Goal: Task Accomplishment & Management: Complete application form

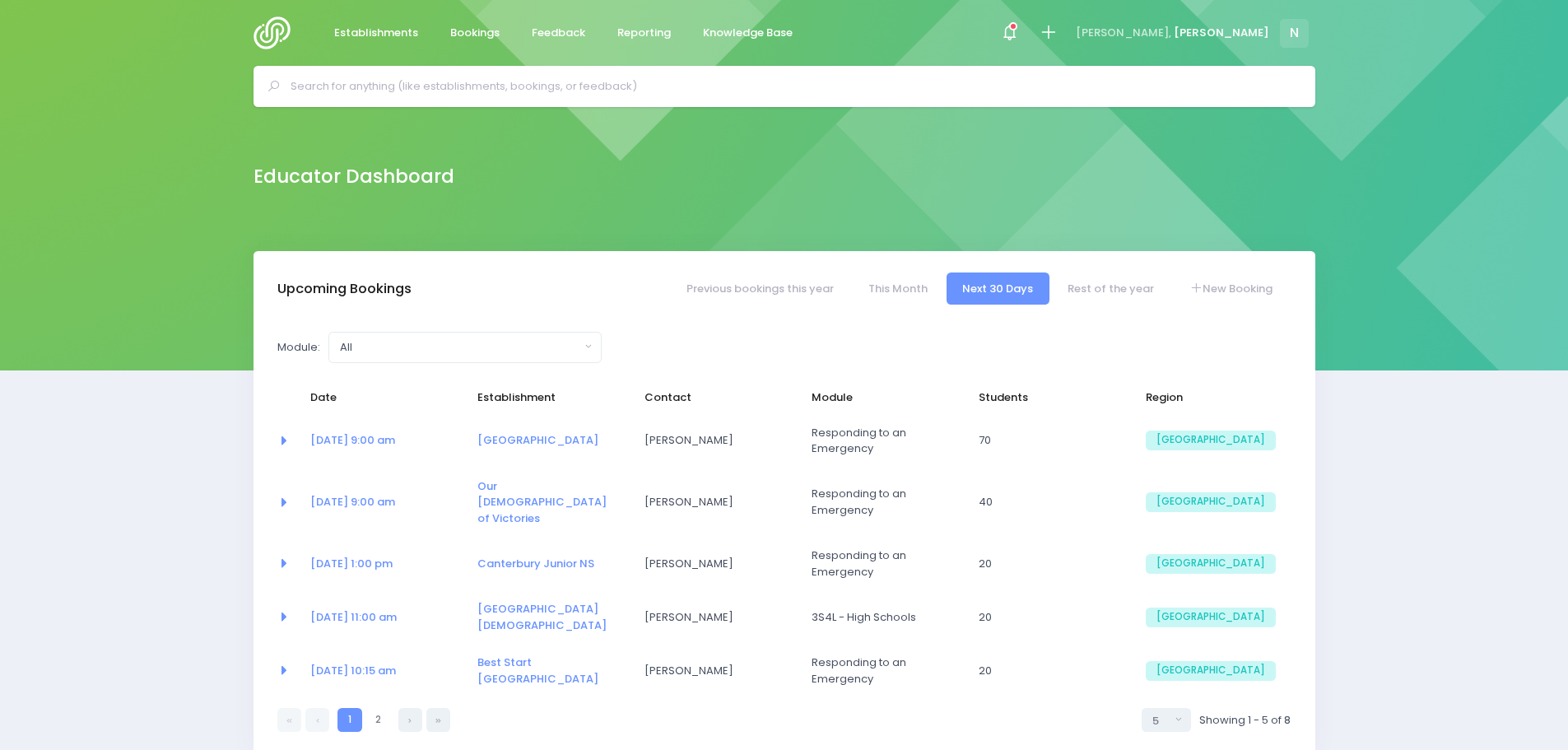
select select "5"
click at [1220, 291] on link "New Booking" at bounding box center [1230, 288] width 115 height 32
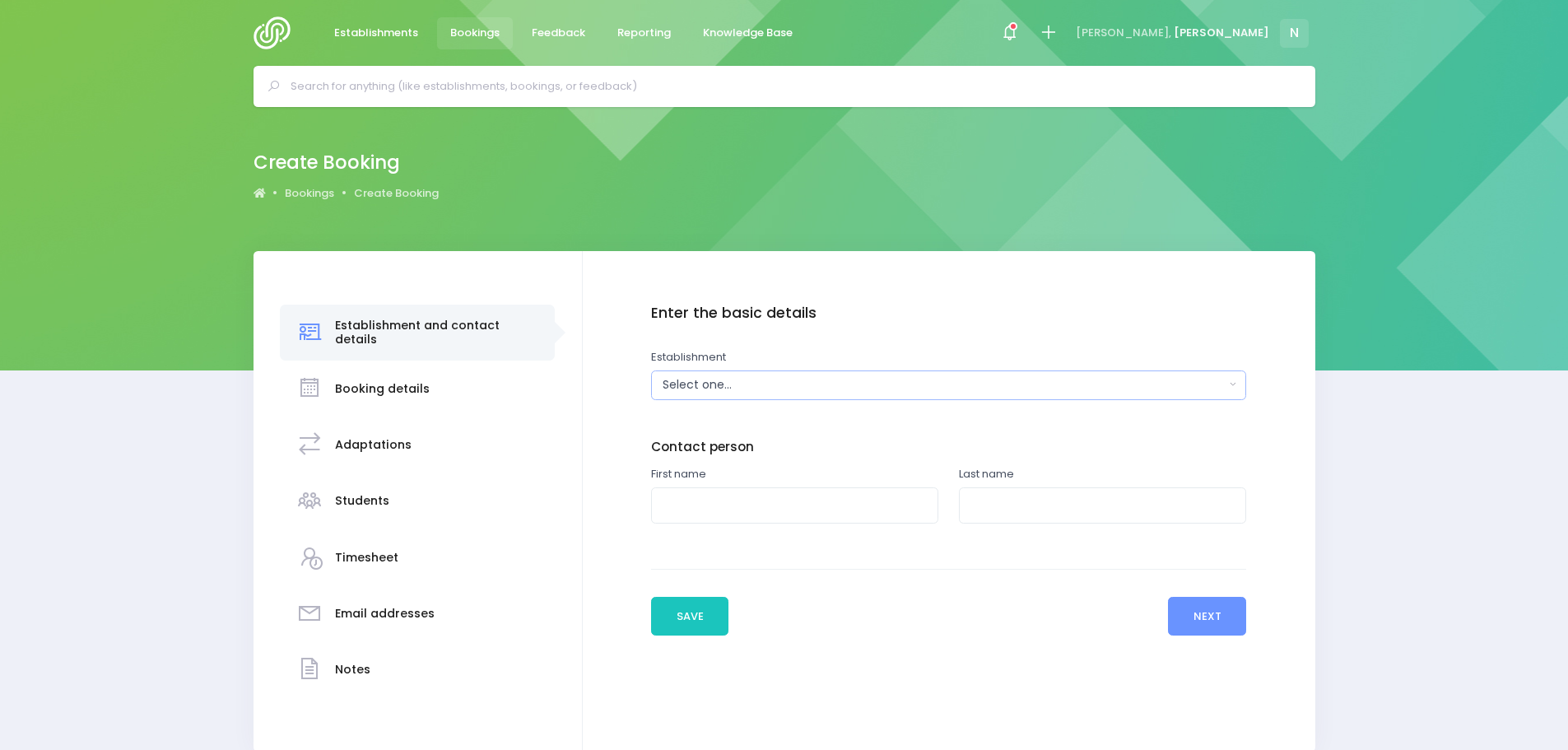
click at [818, 377] on div "Select one..." at bounding box center [944, 385] width 562 height 18
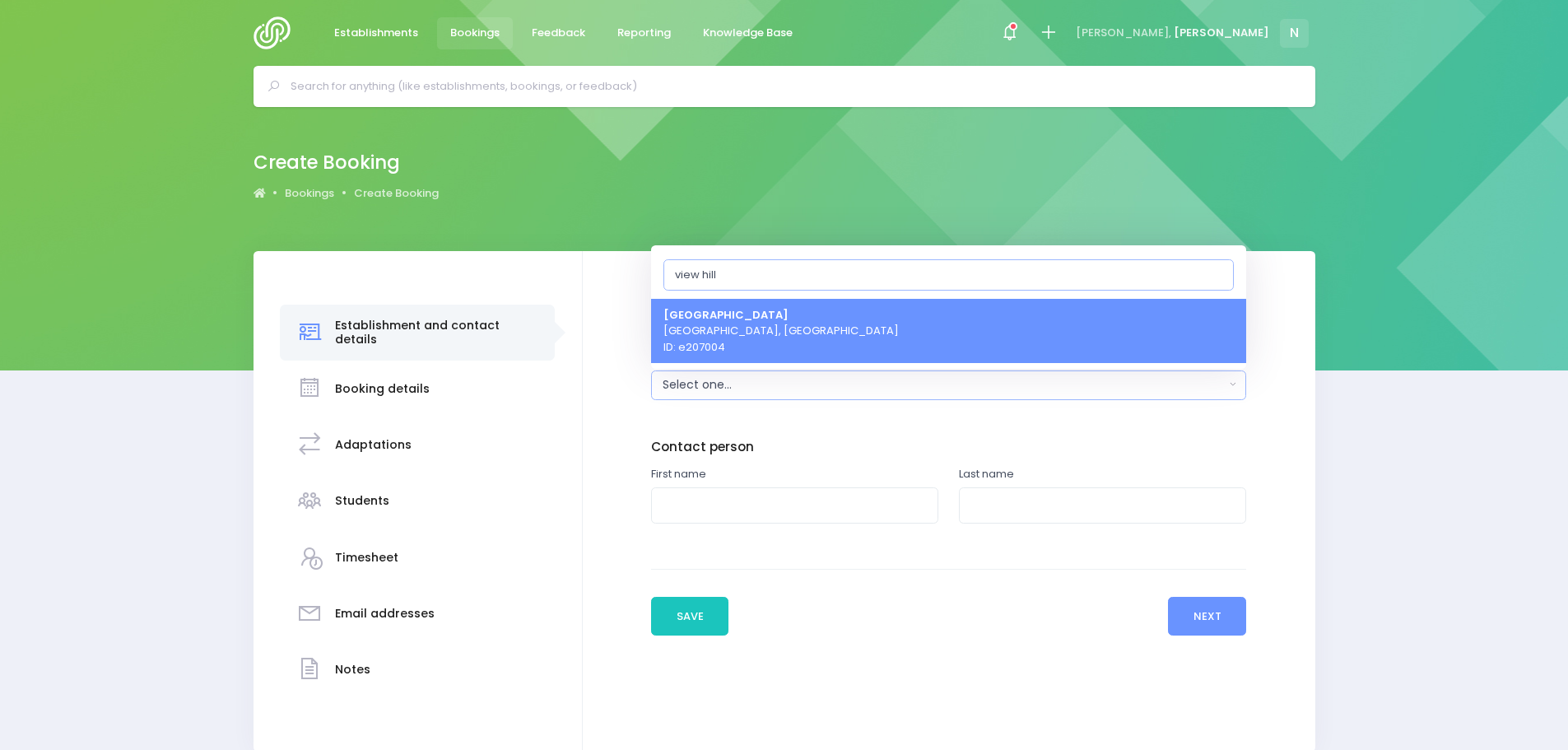
type input "view hill"
click at [743, 325] on span "View Hill School Oxford, South Island Region ID: e207004" at bounding box center [780, 330] width 235 height 48
select select "207004"
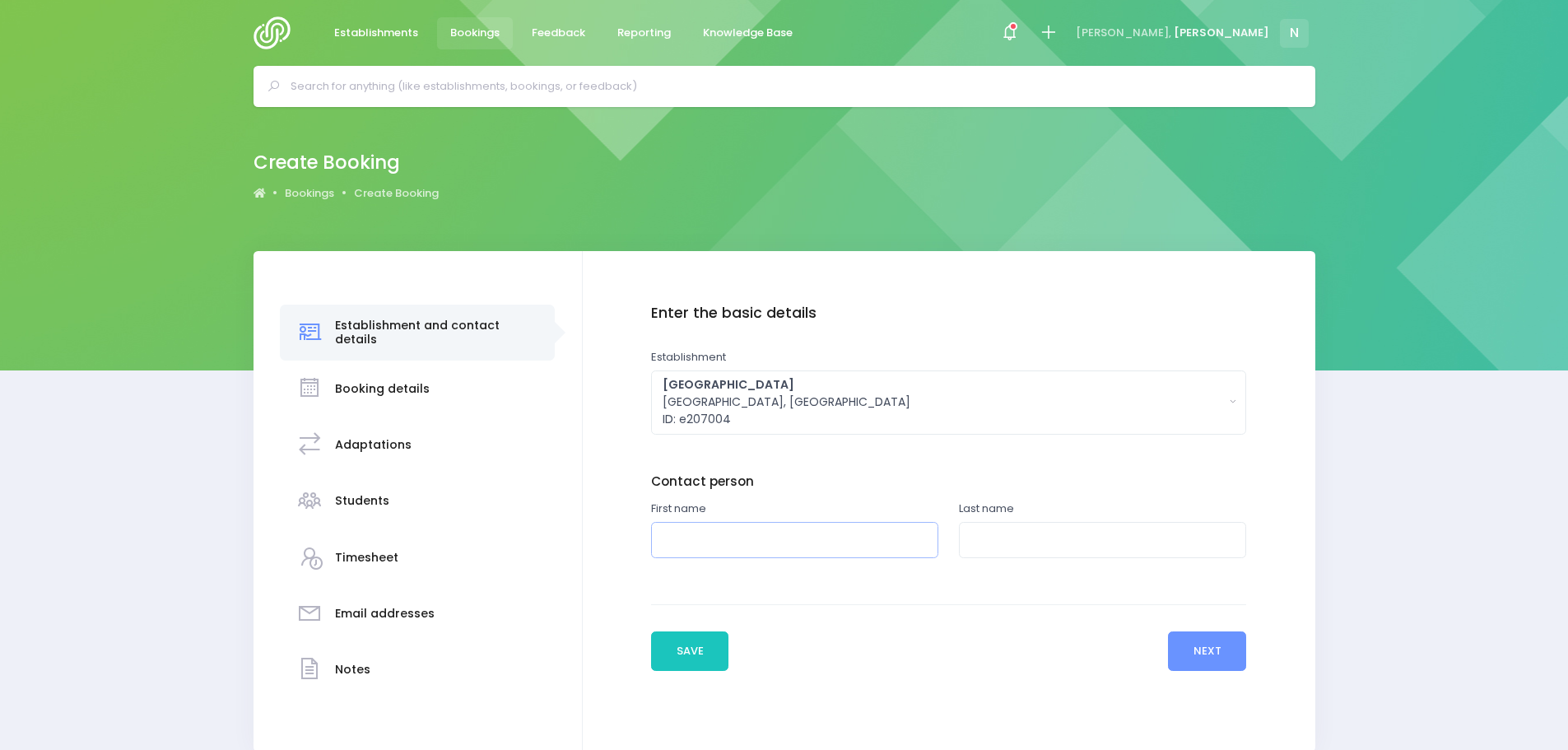
click at [731, 552] on input "text" at bounding box center [794, 540] width 287 height 37
type input "Julie"
type input "Welch"
drag, startPoint x: 1203, startPoint y: 648, endPoint x: 1194, endPoint y: 634, distance: 16.6
click at [1203, 645] on button "Next" at bounding box center [1206, 651] width 78 height 40
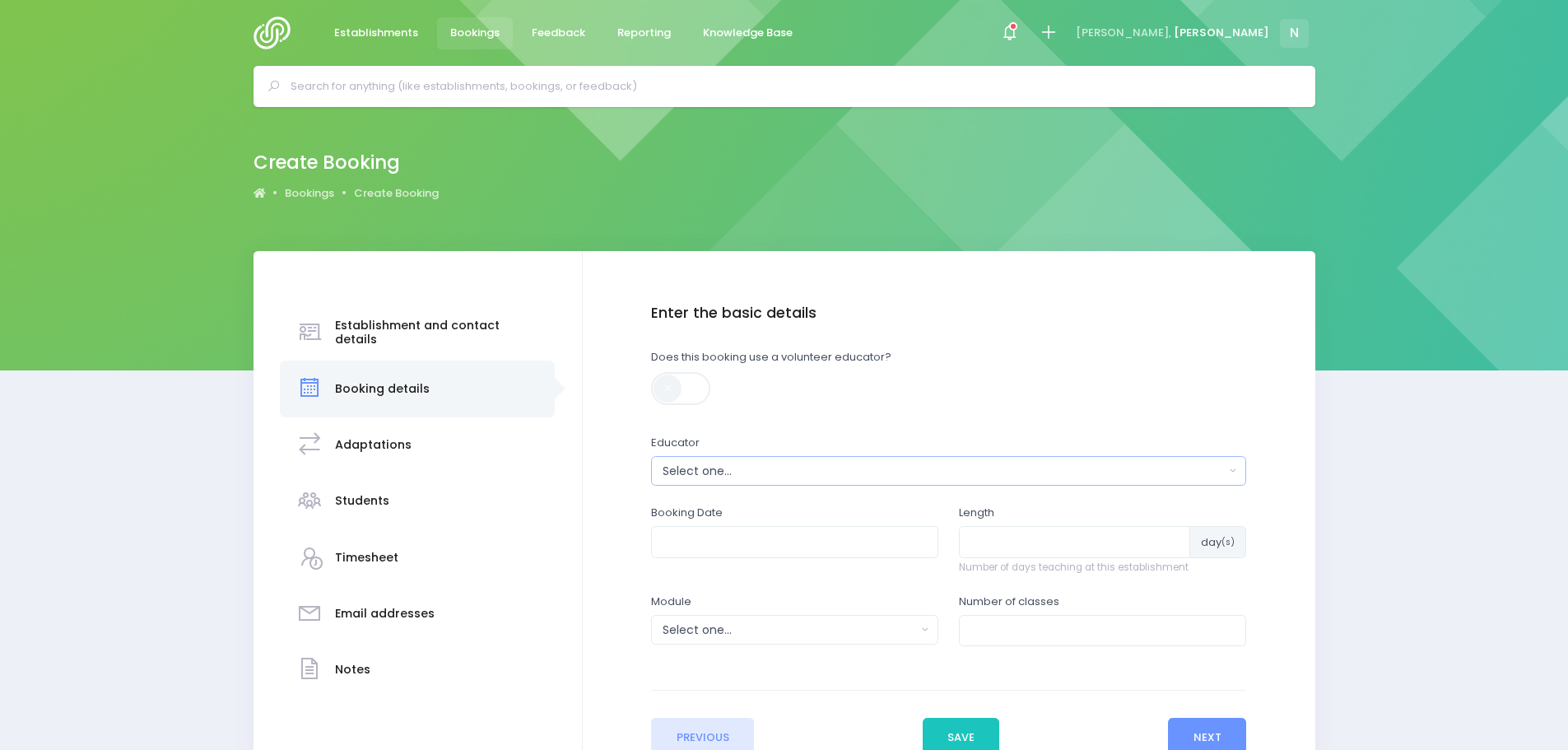
click at [720, 472] on div "Select one..." at bounding box center [944, 471] width 562 height 18
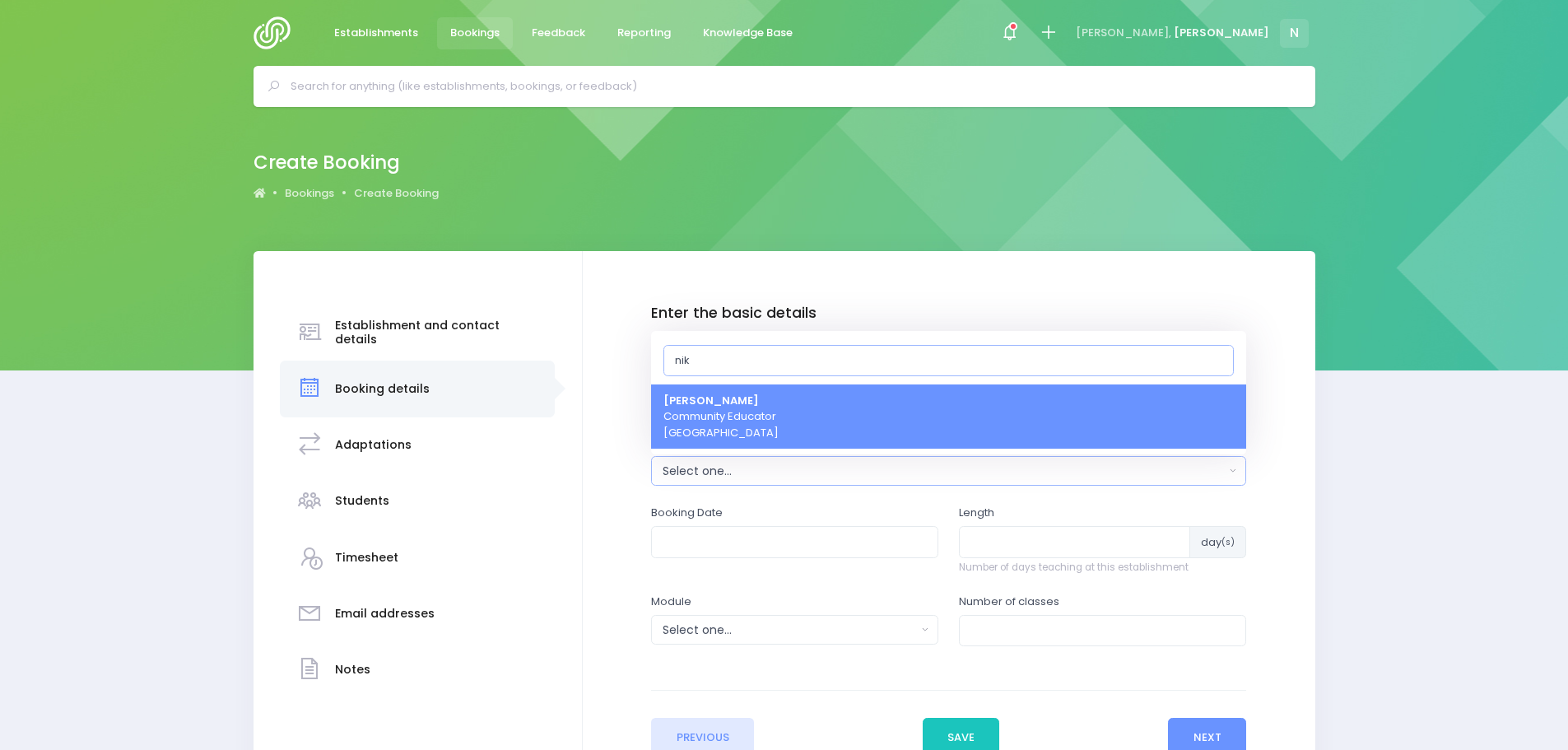
type input "nik"
click at [708, 422] on span "Nikki McLauchlan Community Educator South Island Region" at bounding box center [720, 416] width 115 height 48
select select "499387"
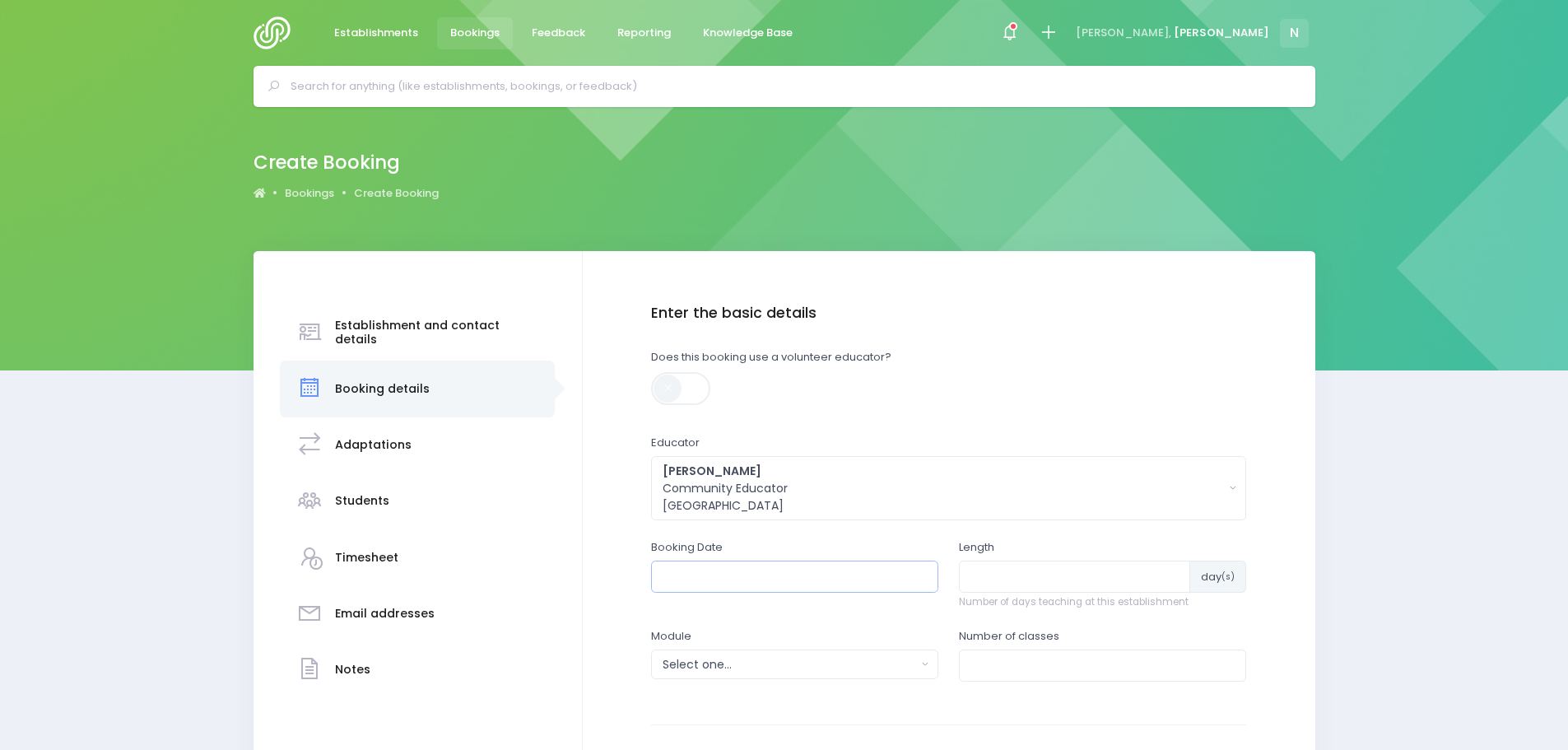
click at [688, 572] on input "text" at bounding box center [794, 577] width 287 height 32
click at [713, 614] on th "September 2025" at bounding box center [760, 614] width 144 height 27
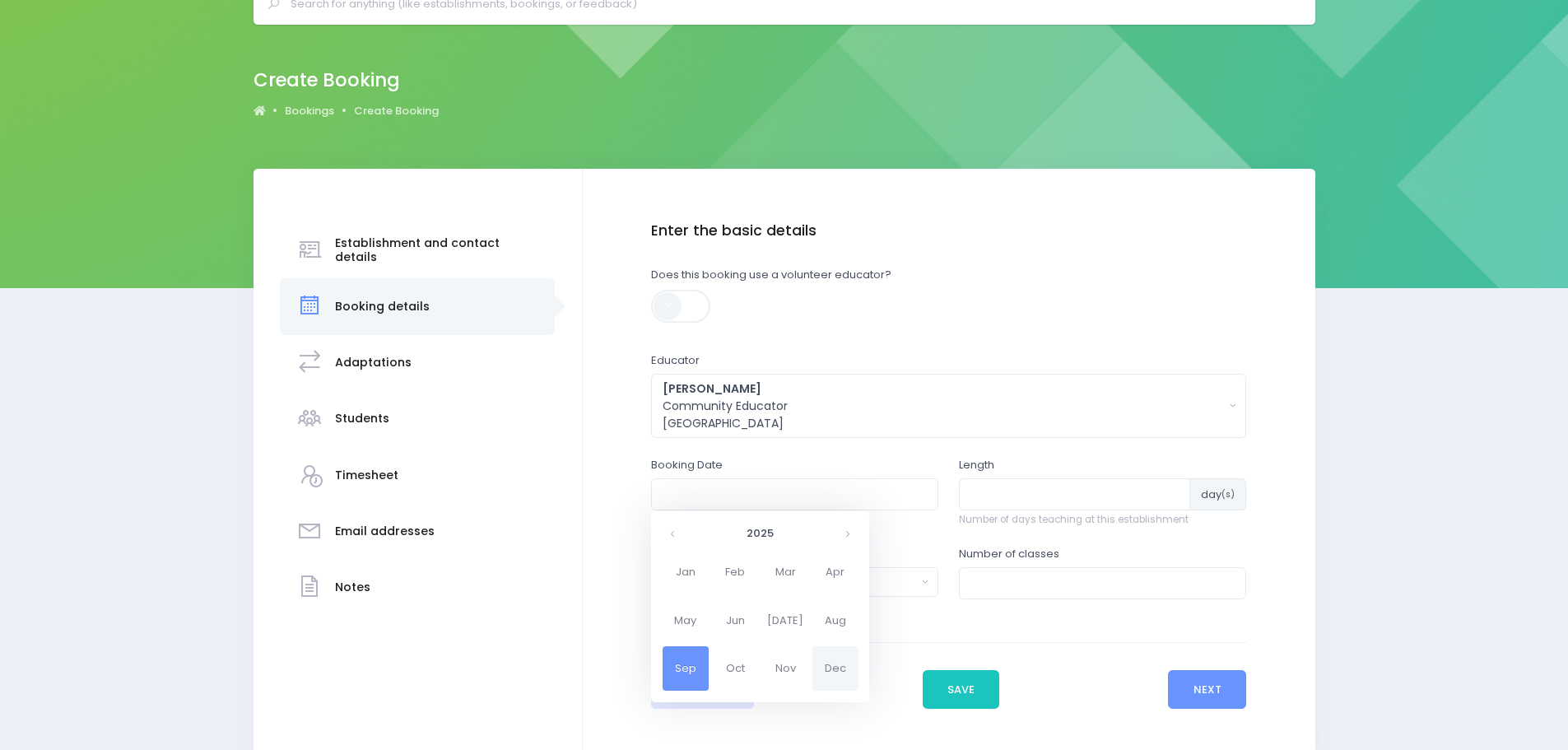
click at [831, 666] on span "Dec" at bounding box center [836, 668] width 46 height 44
click at [731, 613] on td "9" at bounding box center [731, 614] width 29 height 27
click at [781, 607] on span "9" at bounding box center [777, 610] width 29 height 21
click at [725, 587] on span "9:05" at bounding box center [735, 585] width 46 height 21
type input "09/12/2025 09:05 AM"
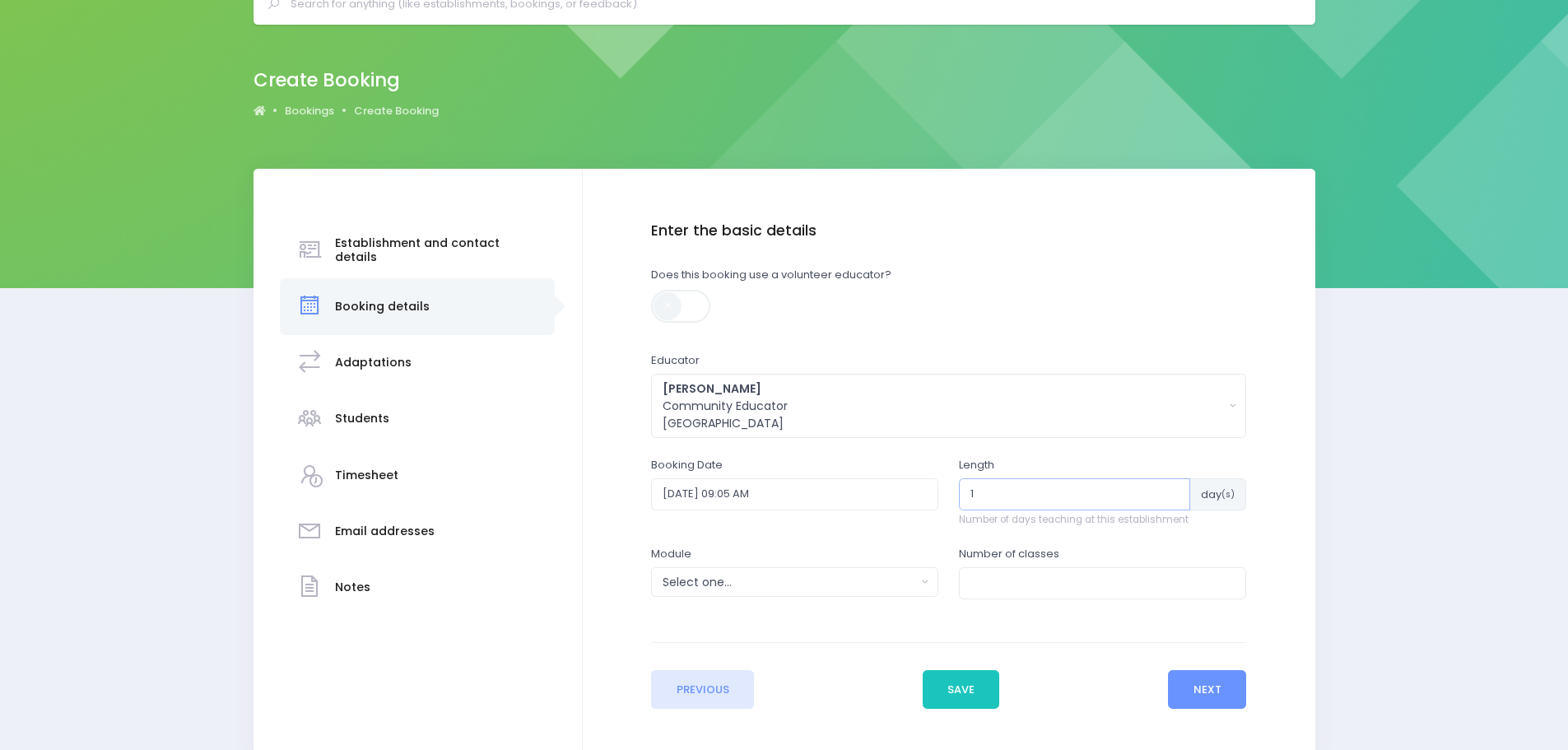
type input "1"
click at [1169, 491] on input "1" at bounding box center [1074, 494] width 232 height 32
click at [930, 581] on button "Select one..." at bounding box center [794, 582] width 287 height 30
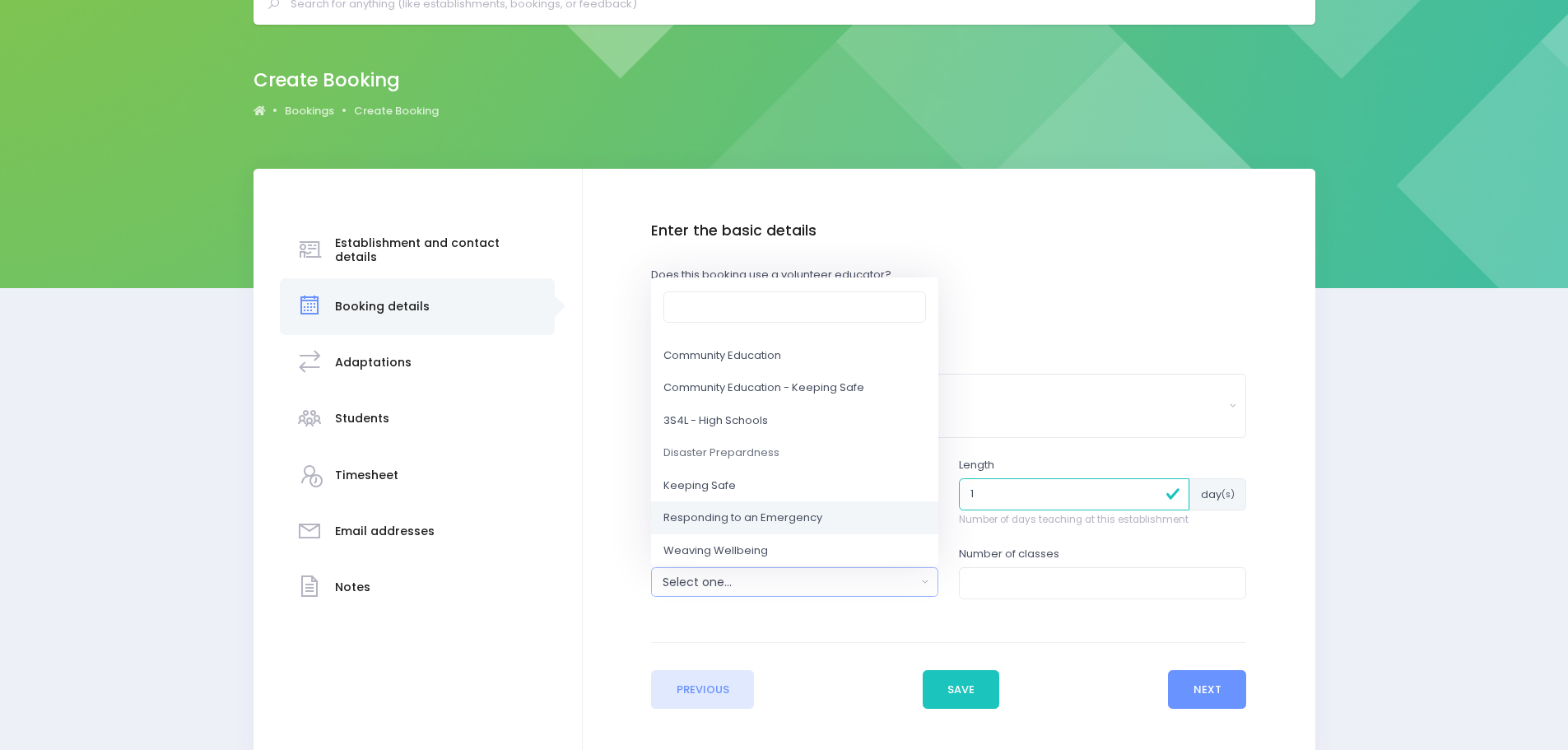
click at [736, 519] on span "Responding to an Emergency" at bounding box center [742, 518] width 158 height 17
select select "Responding to an Emergency"
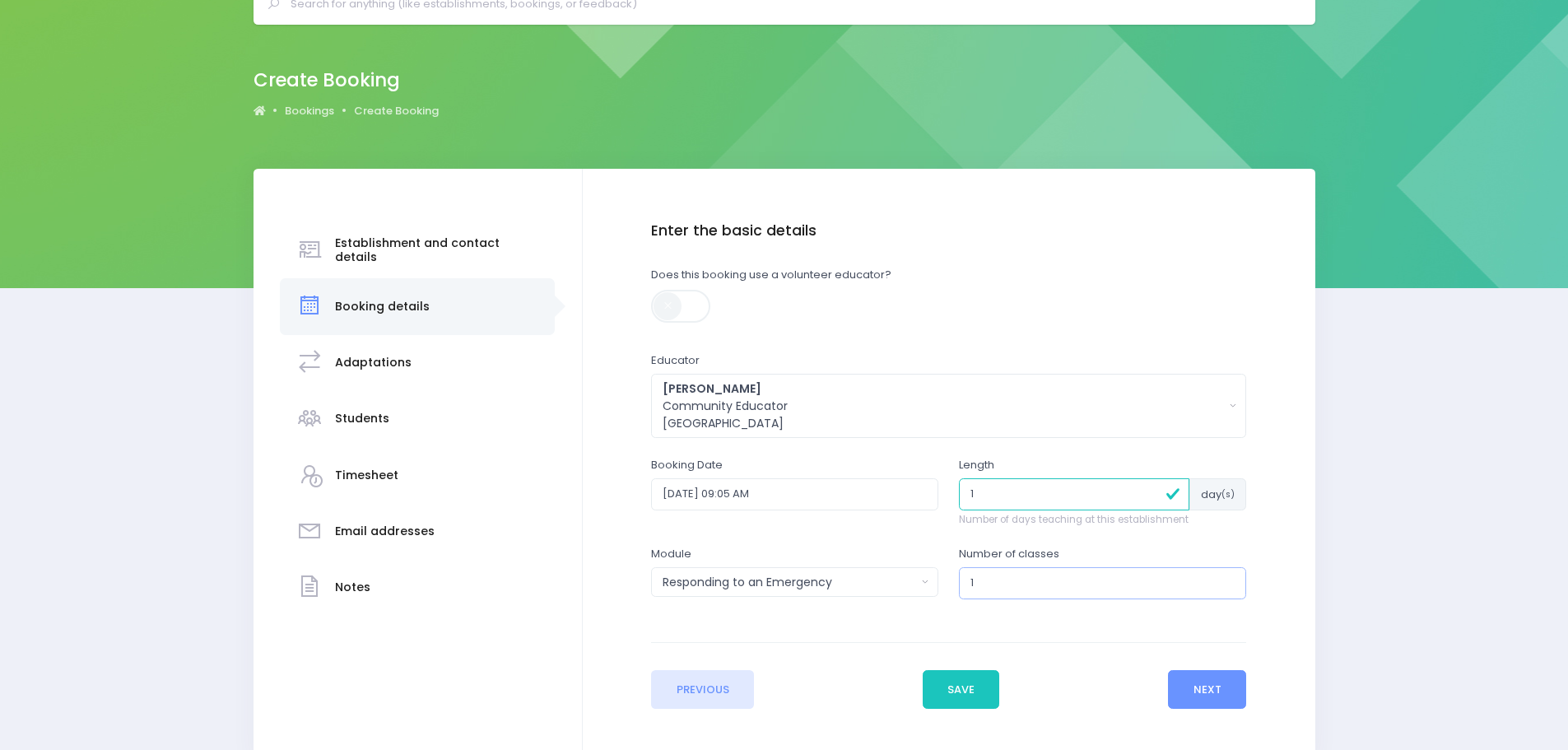
click at [1228, 575] on input "1" at bounding box center [1102, 583] width 287 height 32
click at [1228, 575] on input "2" at bounding box center [1102, 583] width 287 height 32
click at [1228, 575] on input "3" at bounding box center [1102, 583] width 287 height 32
type input "4"
click at [1228, 575] on input "4" at bounding box center [1102, 583] width 287 height 32
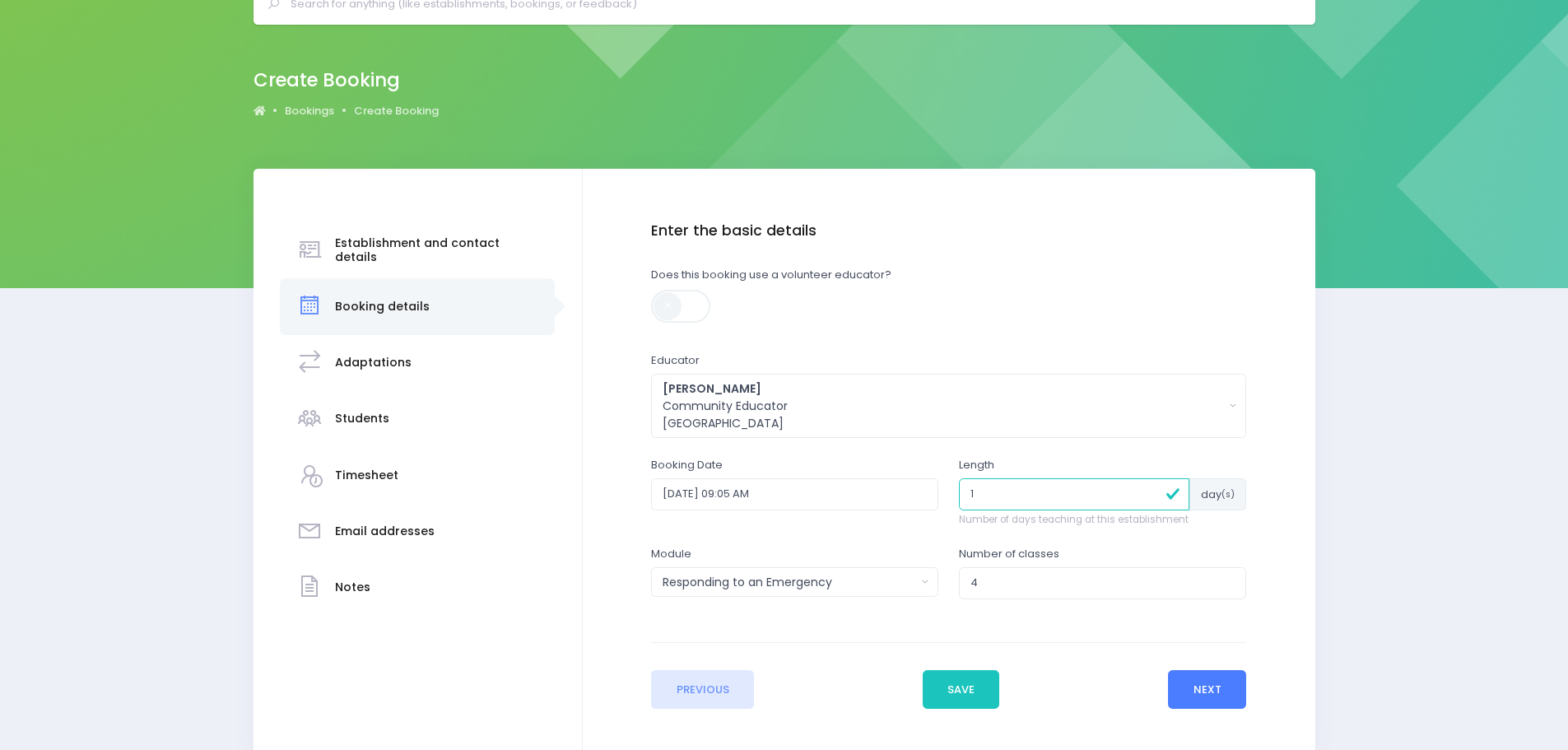
click at [1201, 688] on button "Next" at bounding box center [1206, 689] width 78 height 40
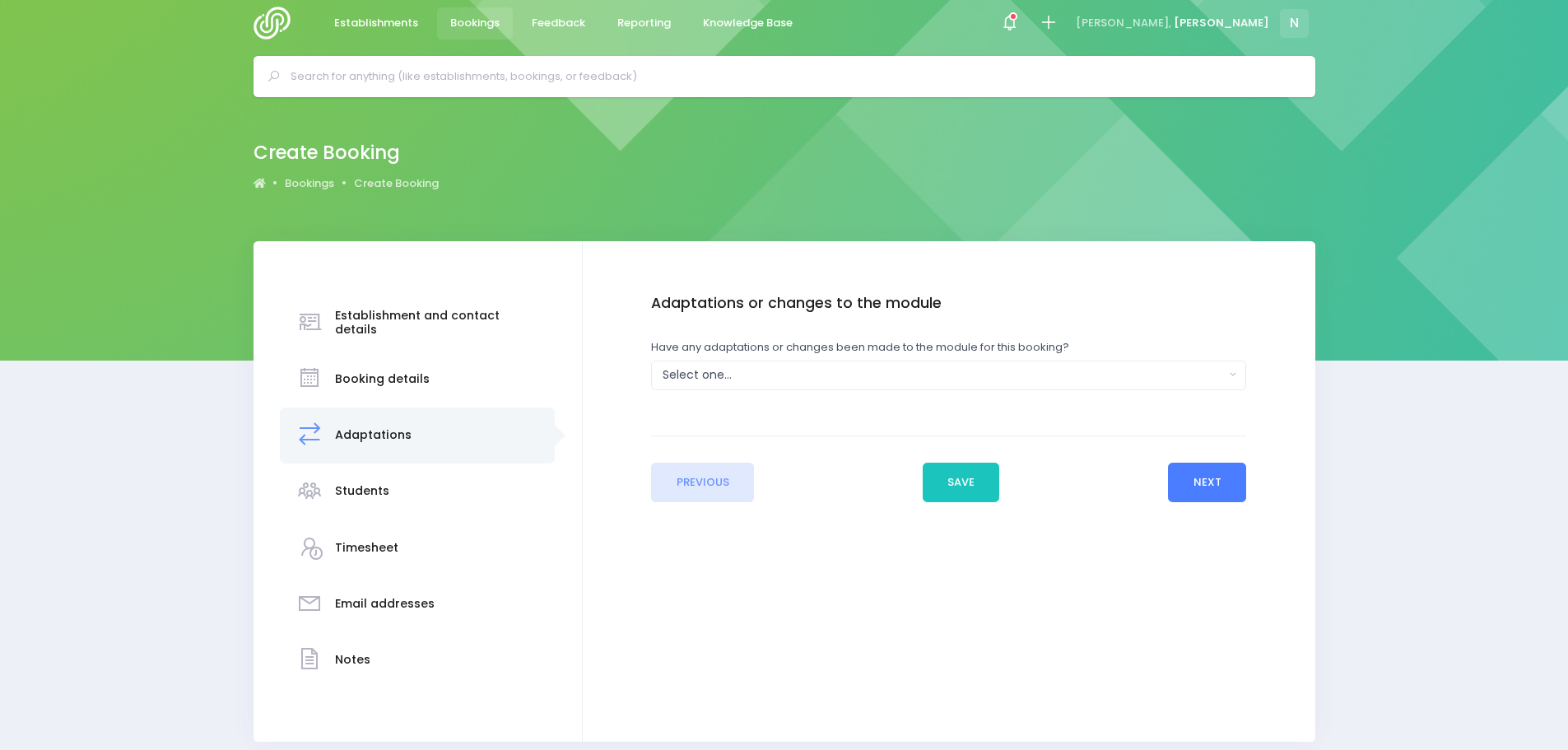
scroll to position [0, 0]
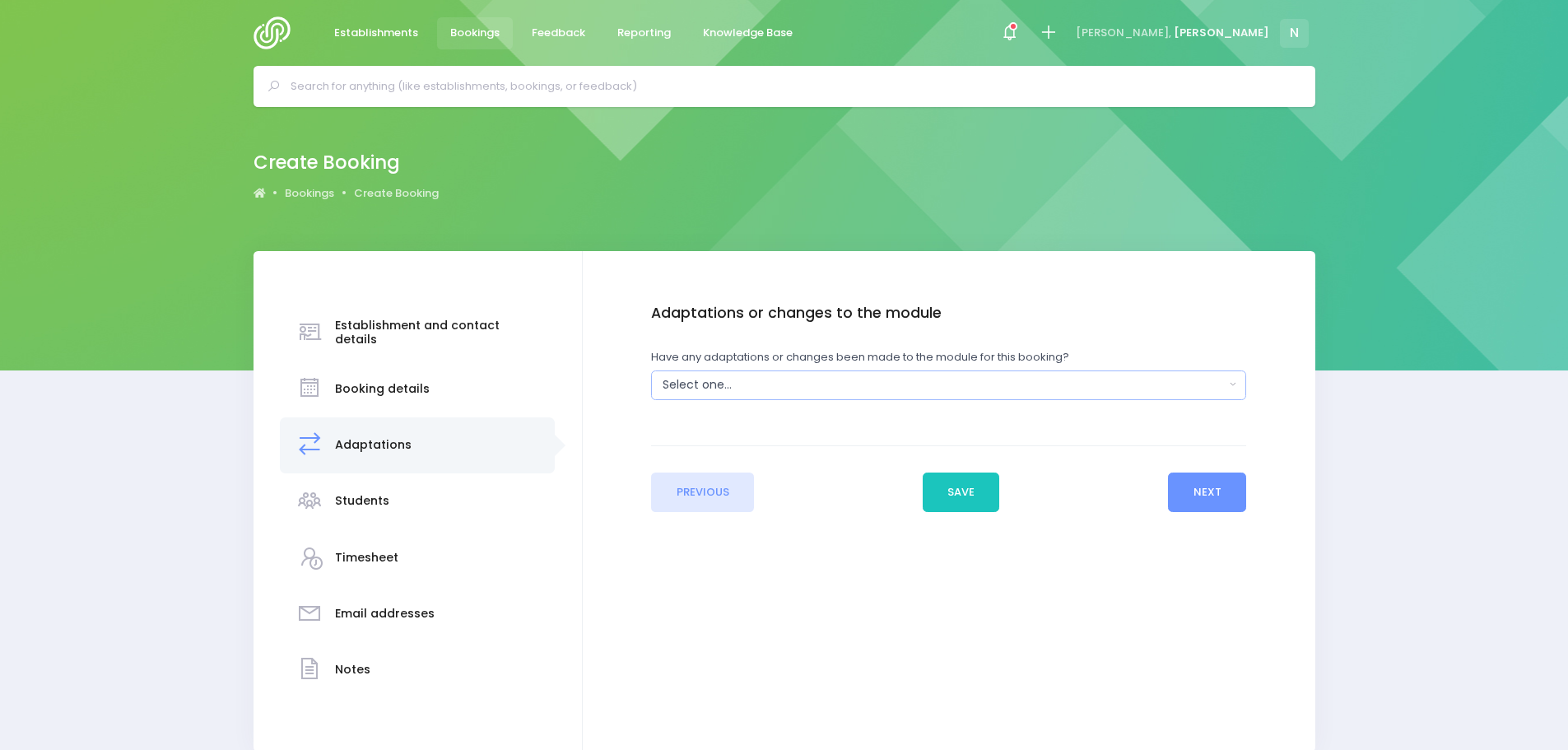
click at [707, 385] on div "Select one..." at bounding box center [944, 385] width 562 height 18
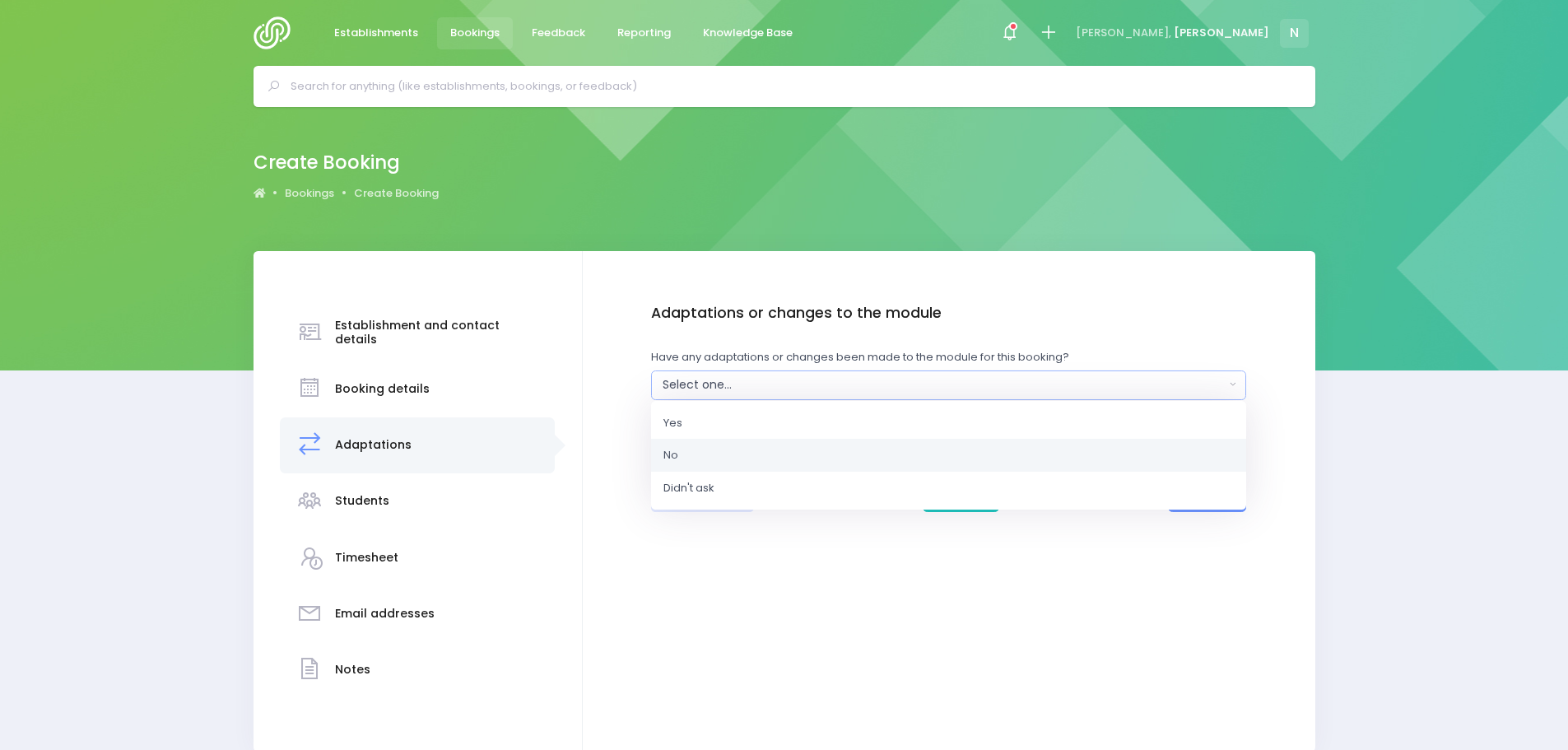
click at [688, 452] on link "No" at bounding box center [948, 454] width 595 height 33
select select "No"
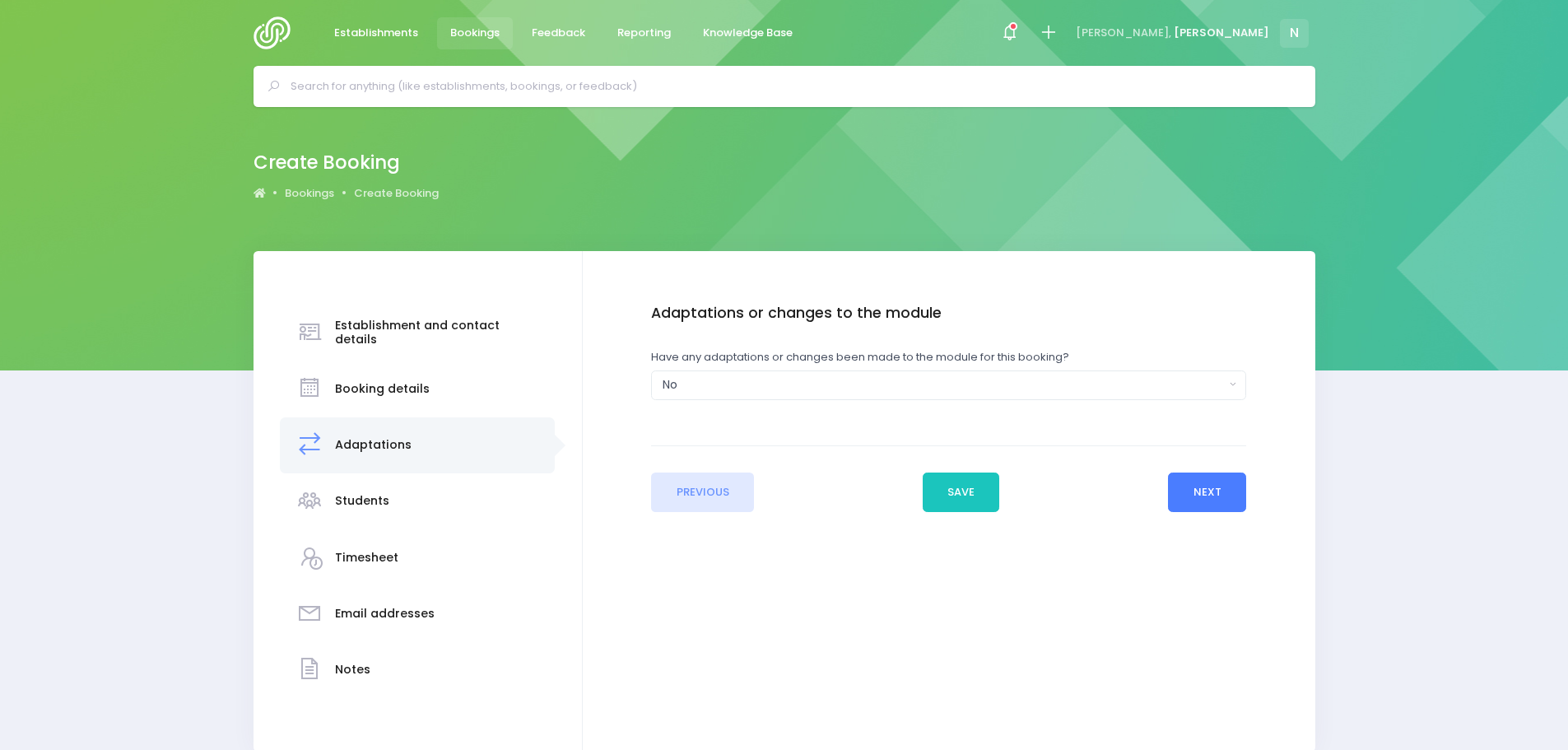
click at [1209, 486] on button "Next" at bounding box center [1206, 492] width 78 height 40
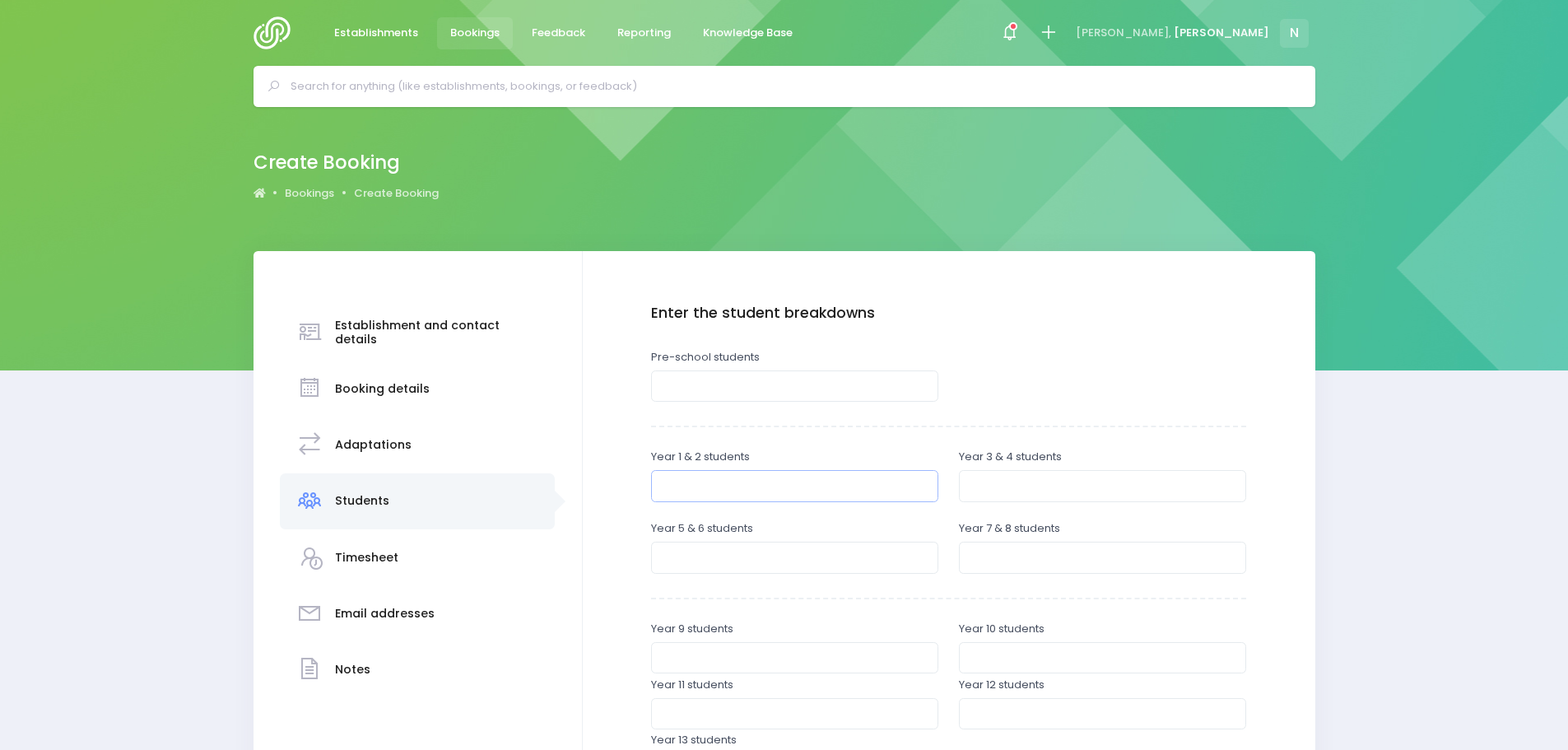
click at [708, 482] on input "number" at bounding box center [794, 486] width 287 height 32
type input "16"
click at [964, 486] on input "number" at bounding box center [1102, 486] width 287 height 32
type input "22"
click at [666, 558] on input "number" at bounding box center [794, 557] width 287 height 32
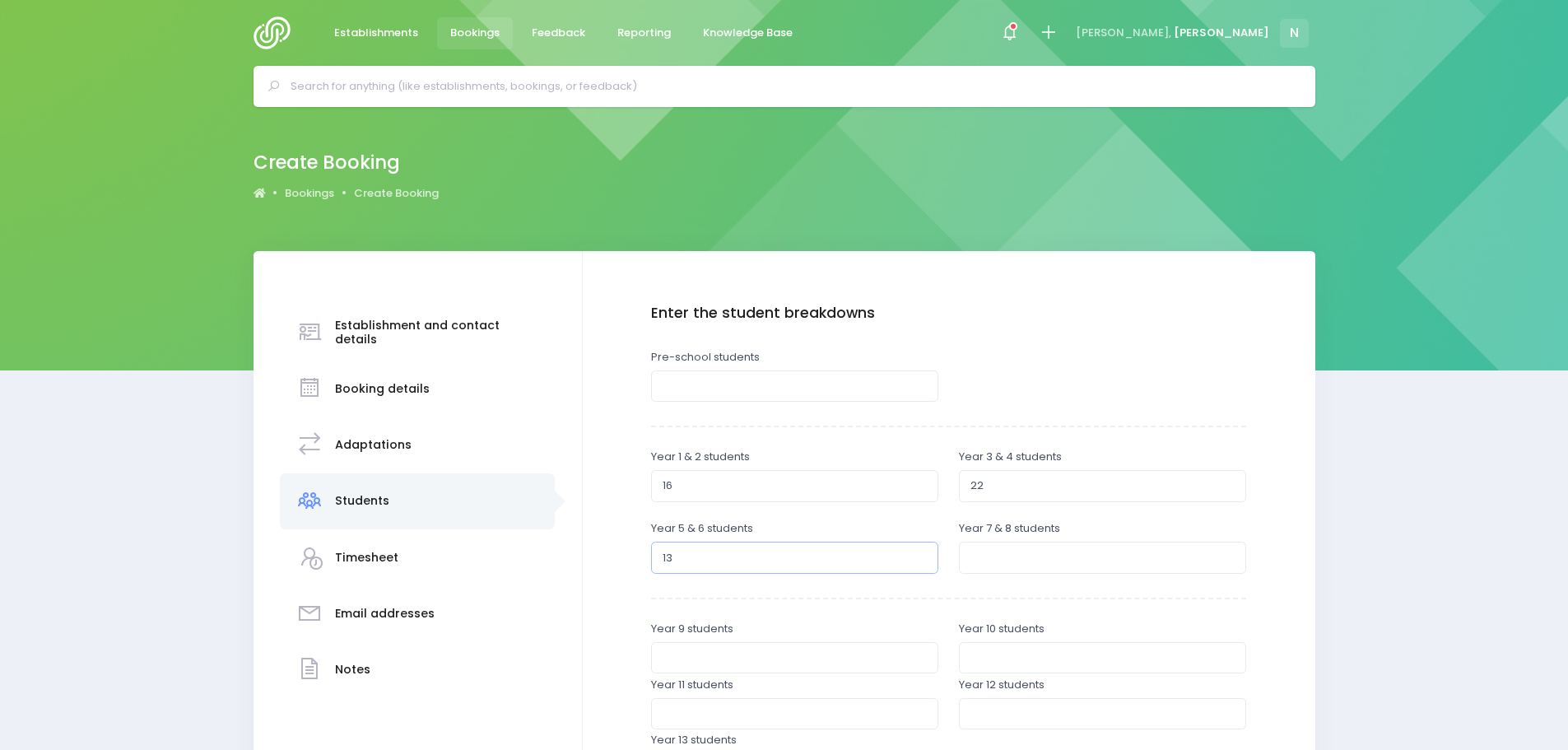
type input "13"
click at [987, 553] on input "number" at bounding box center [1102, 557] width 287 height 32
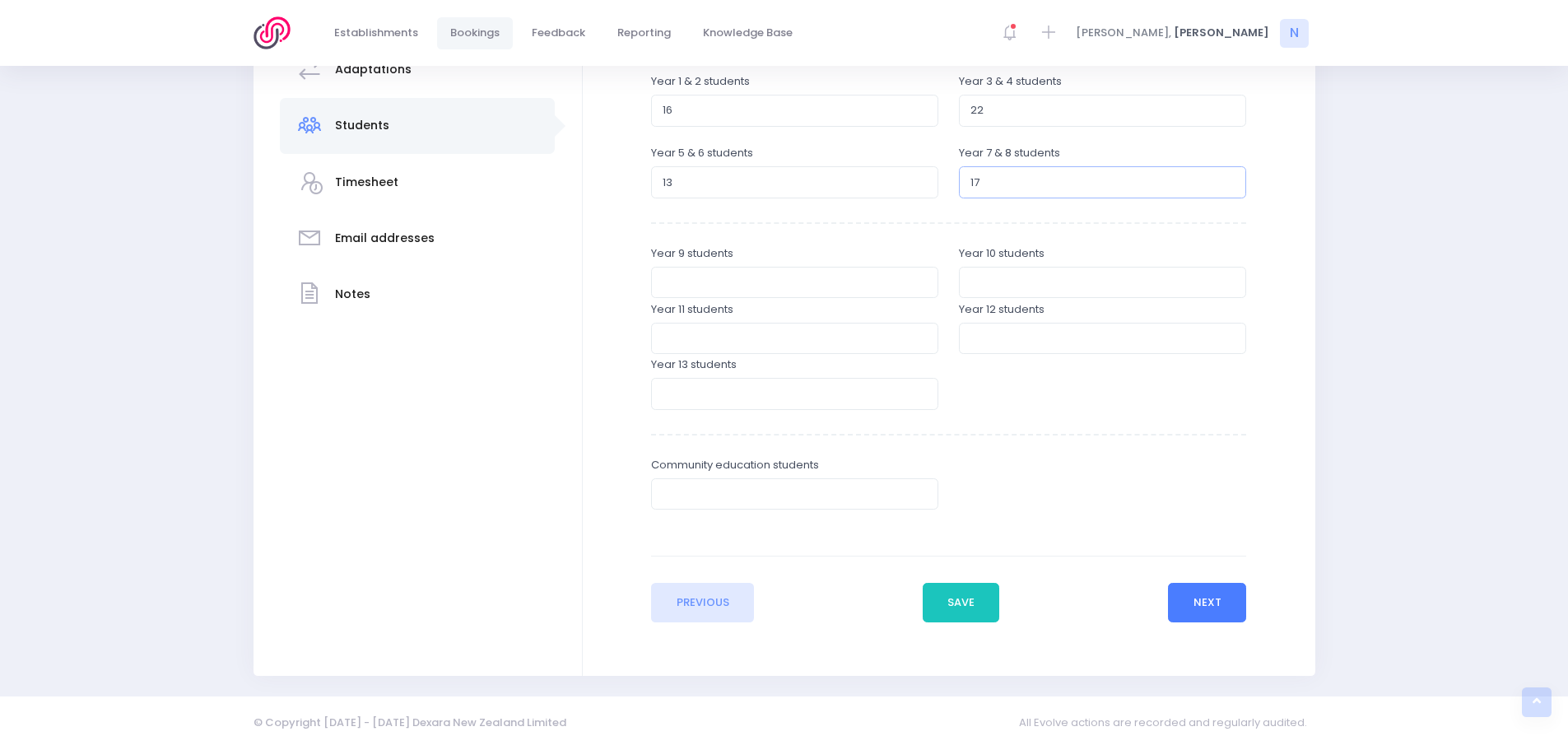
type input "17"
click at [1186, 600] on button "Next" at bounding box center [1206, 602] width 78 height 40
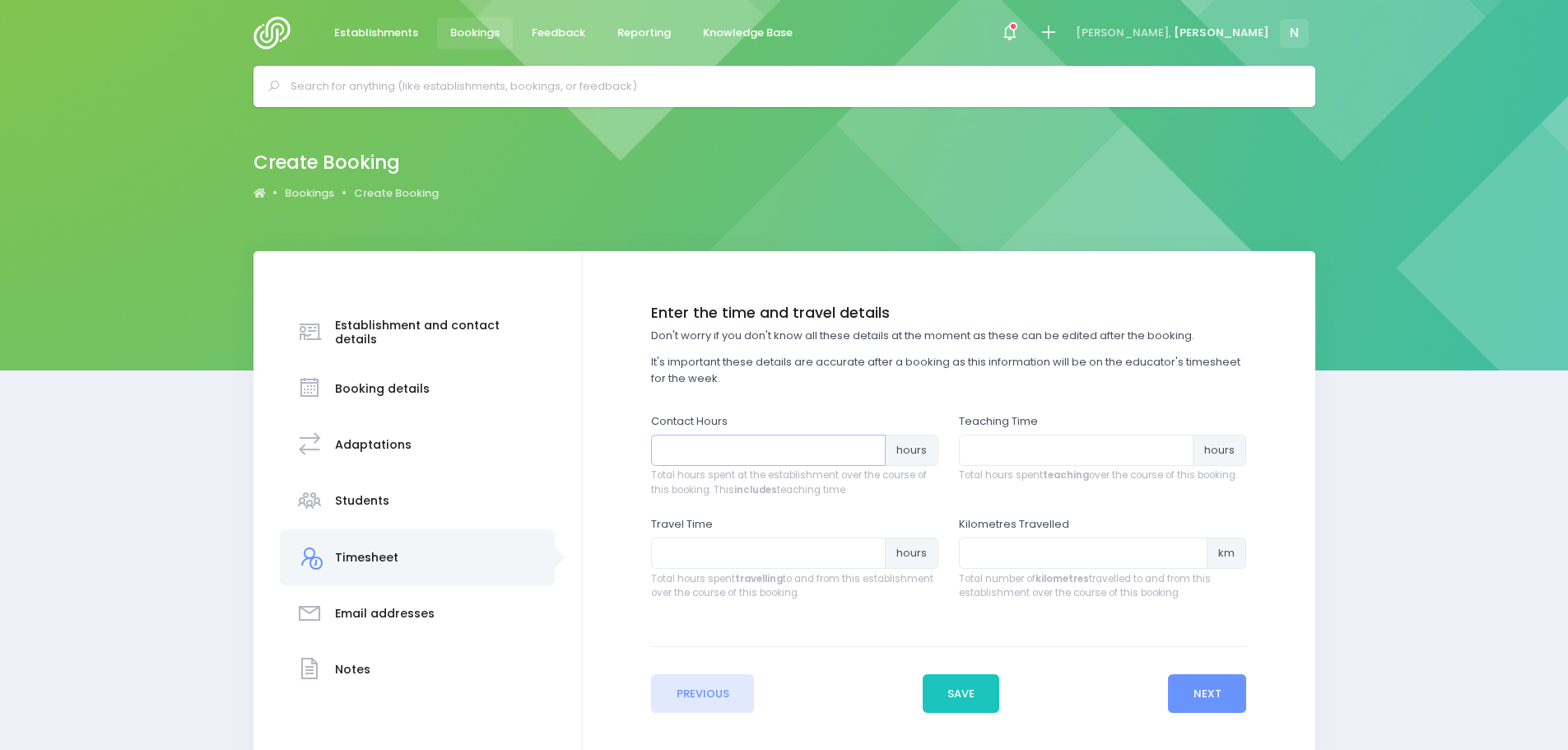
click at [701, 453] on input "number" at bounding box center [768, 451] width 234 height 32
type input "6"
click at [978, 440] on input "number" at bounding box center [1076, 451] width 234 height 32
click at [968, 444] on input "number" at bounding box center [1076, 451] width 234 height 32
type input "4.45"
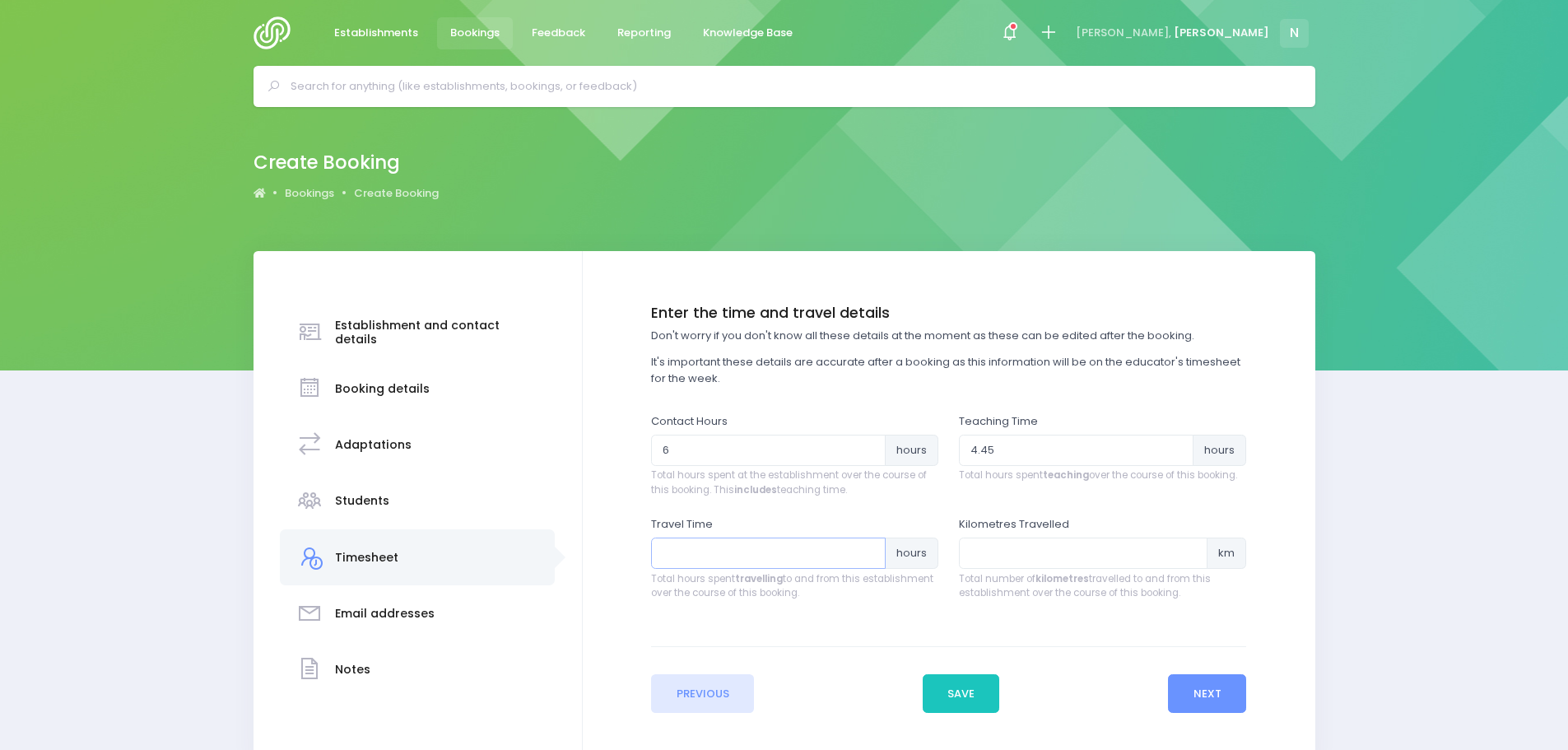
click at [763, 547] on input "number" at bounding box center [768, 553] width 234 height 32
type input "2"
click at [1193, 694] on button "Next" at bounding box center [1206, 694] width 78 height 40
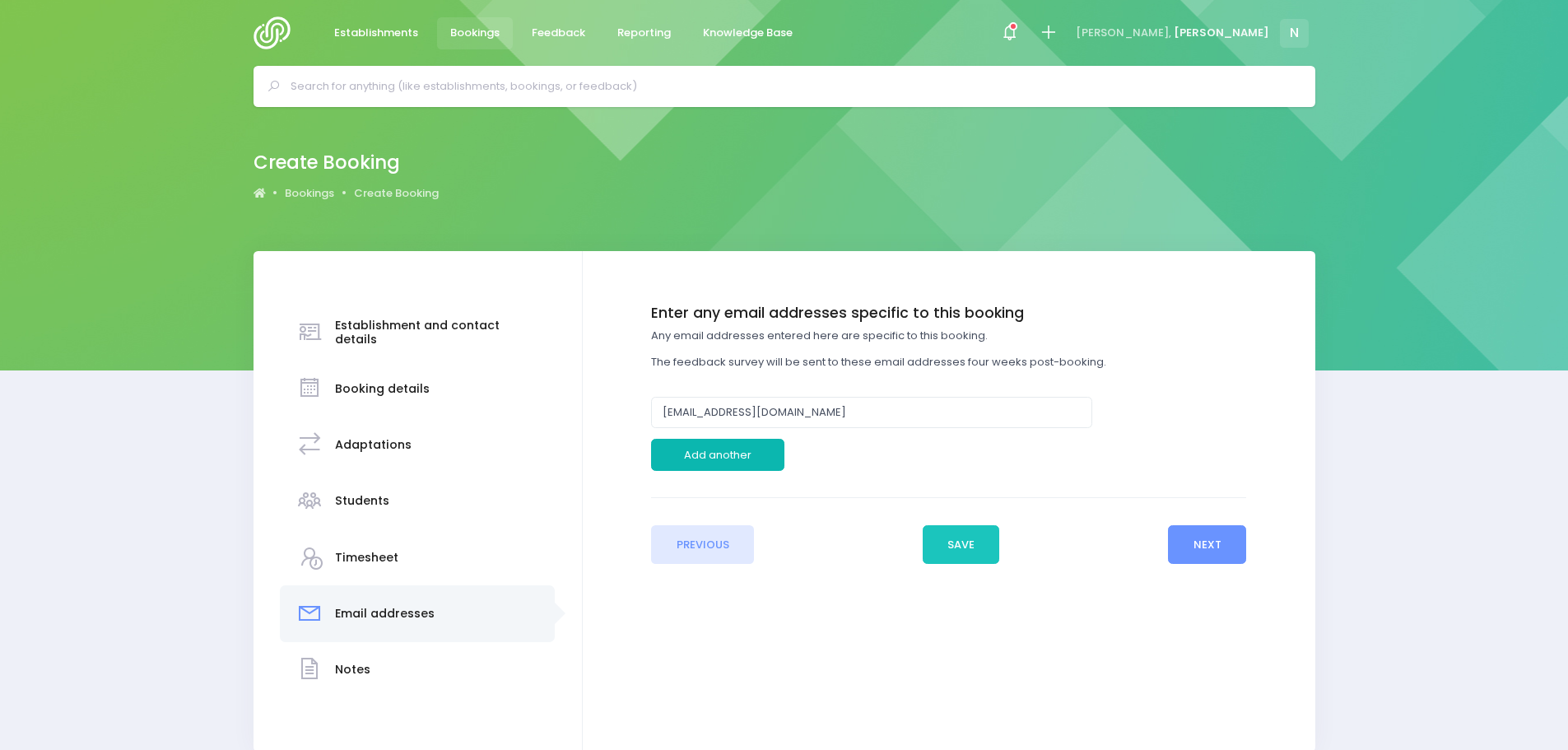
click at [728, 453] on button "Add another" at bounding box center [717, 454] width 133 height 32
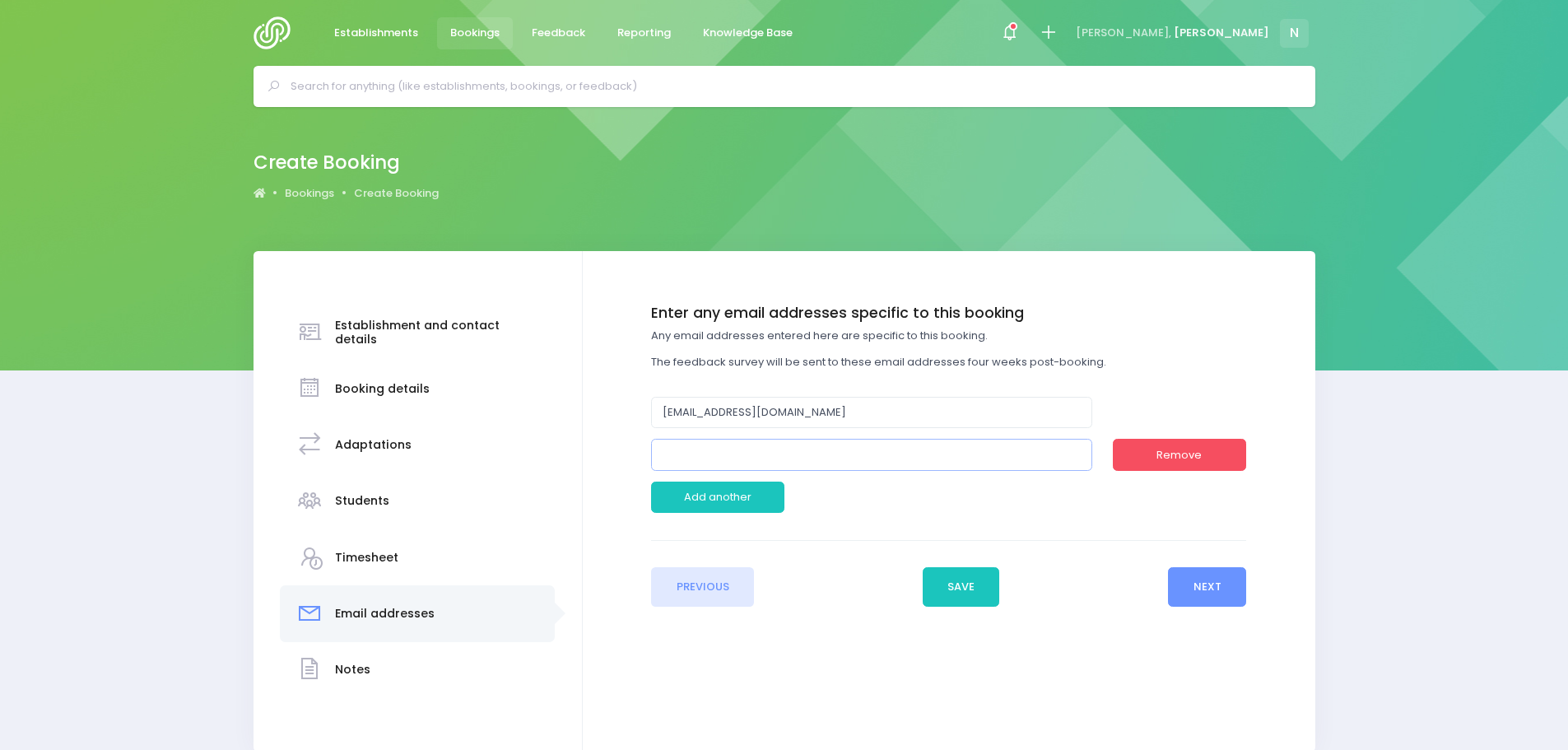
click at [732, 451] on input "email" at bounding box center [871, 454] width 441 height 32
type input "[EMAIL_ADDRESS][DOMAIN_NAME]"
click at [1190, 583] on button "Next" at bounding box center [1206, 586] width 78 height 40
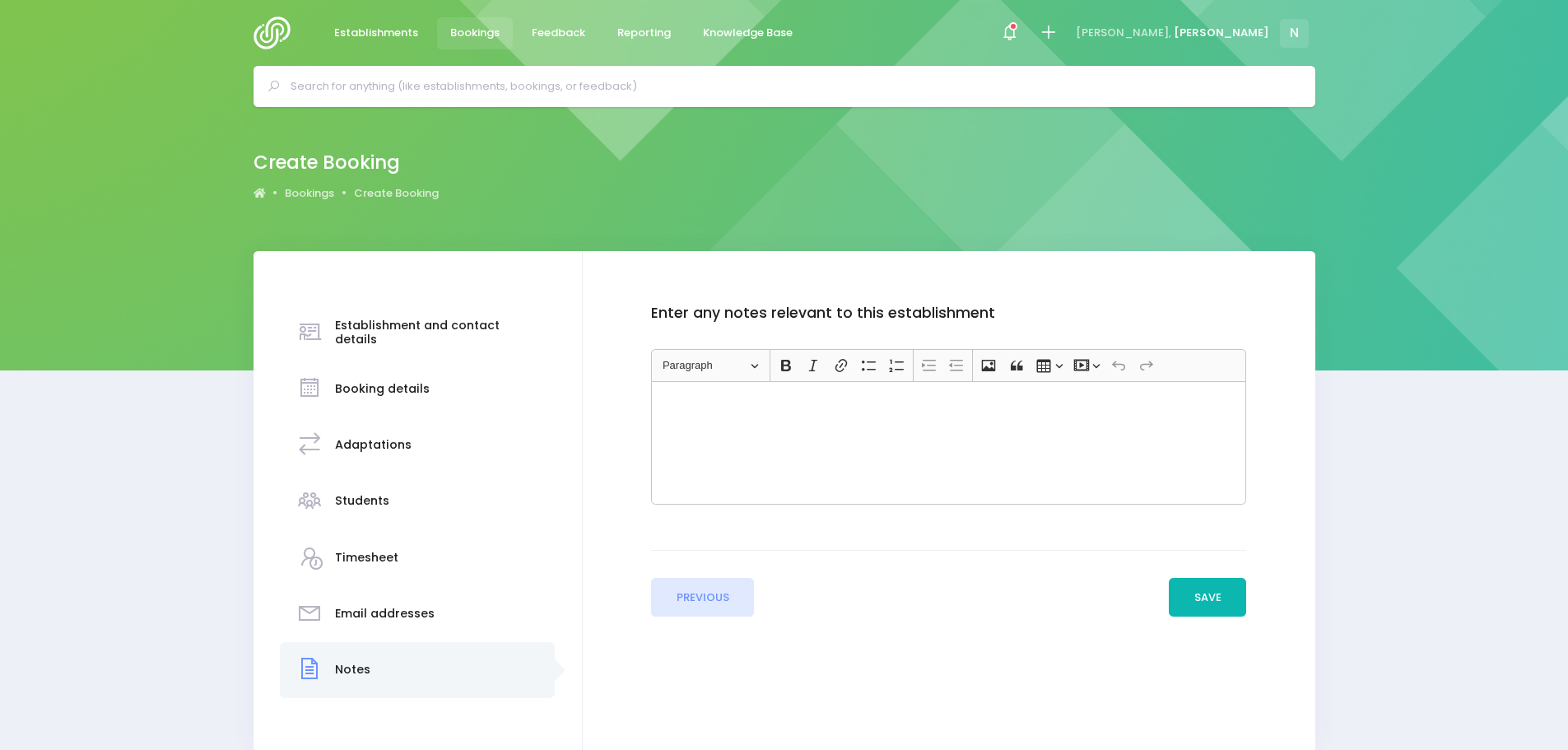
click at [1207, 589] on button "Save" at bounding box center [1207, 597] width 77 height 40
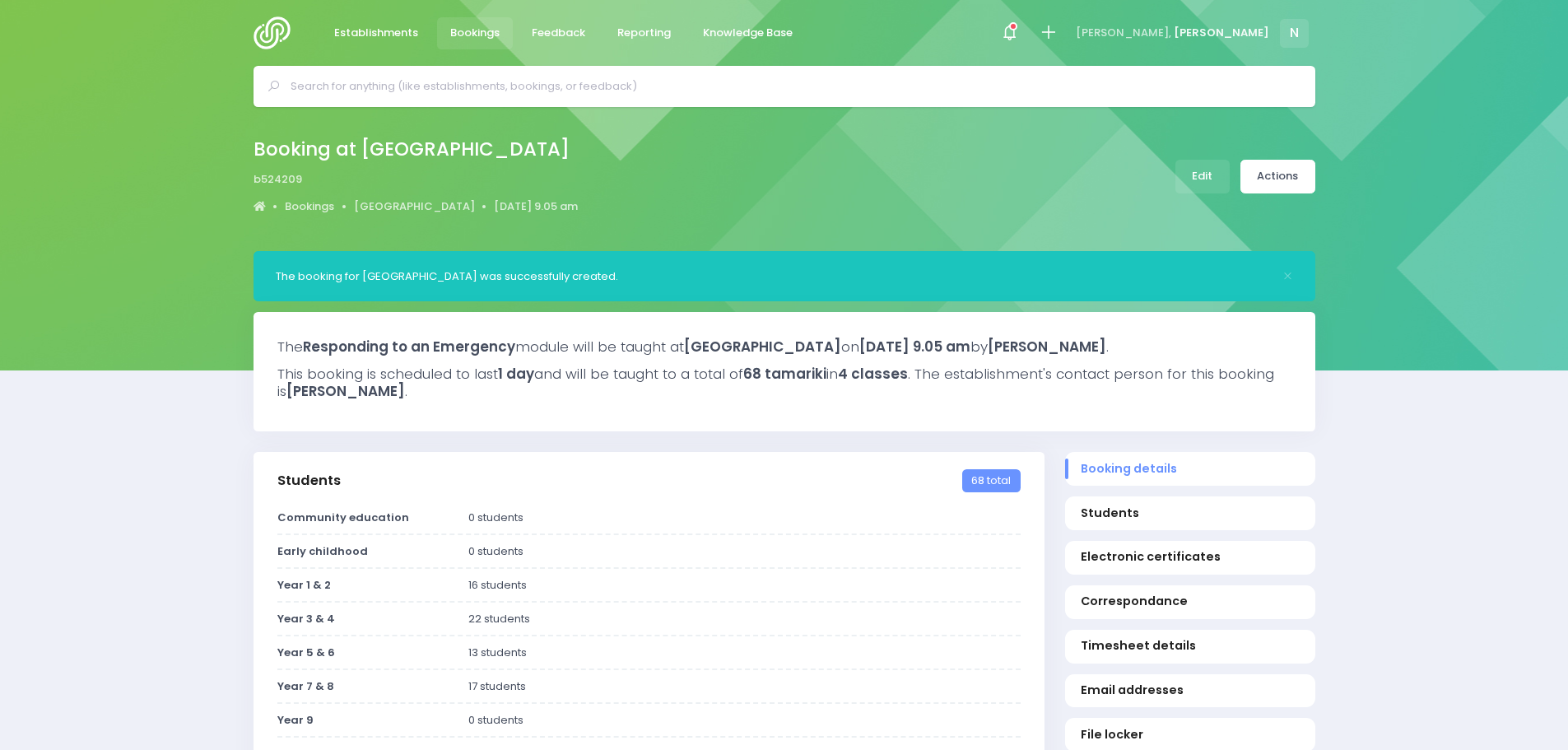
select select "5"
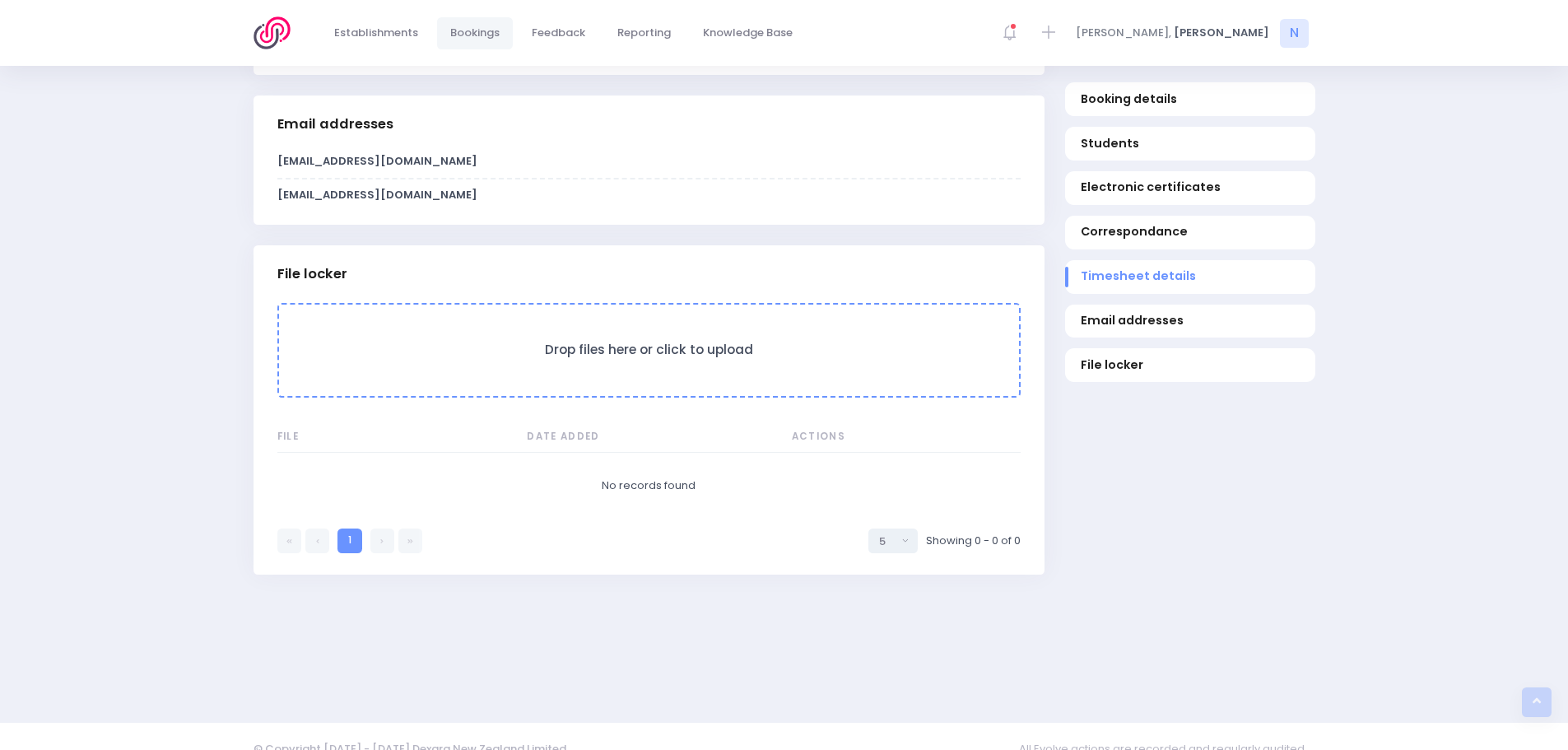
scroll to position [1405, 0]
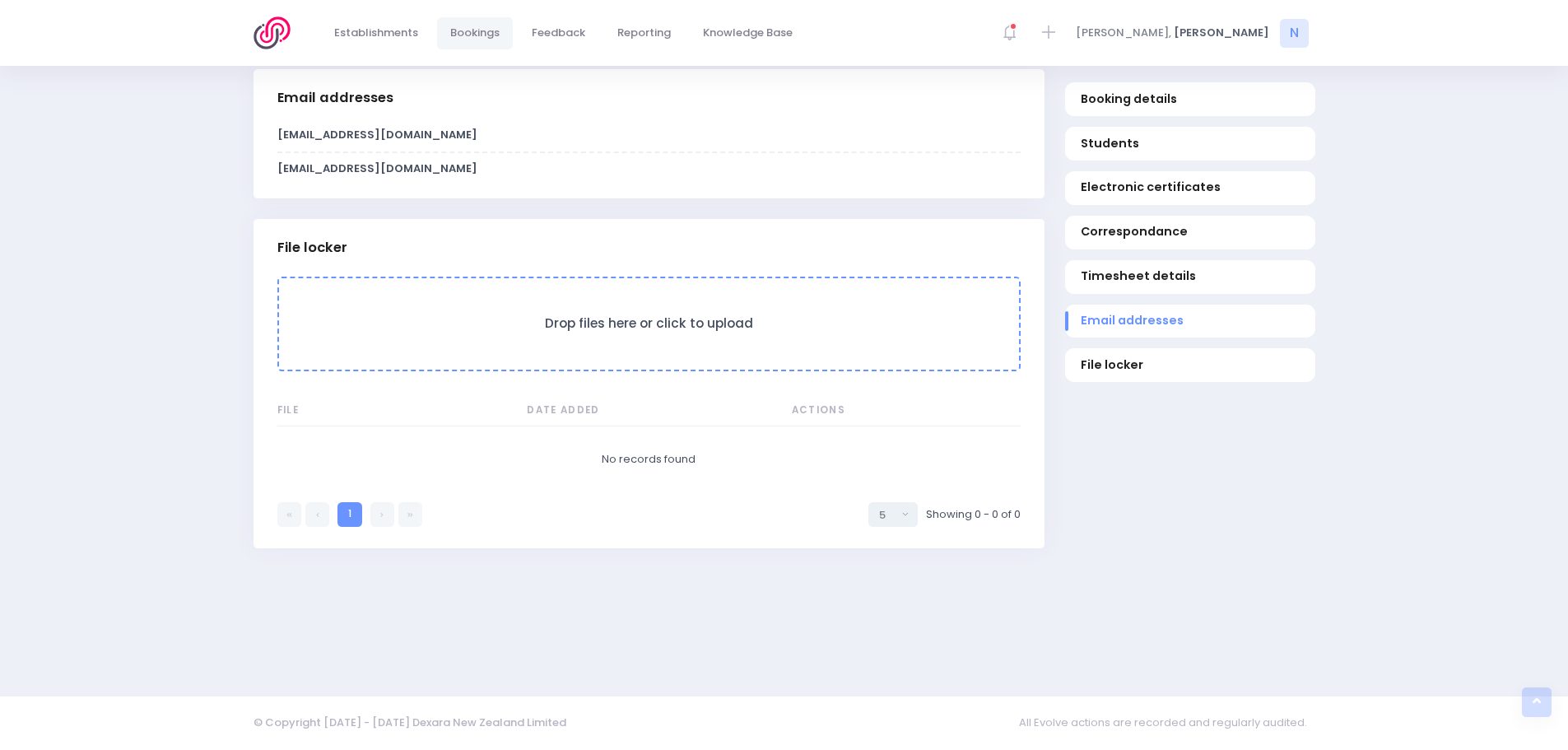
click at [627, 331] on h3 "Drop files here or click to upload" at bounding box center [649, 324] width 707 height 16
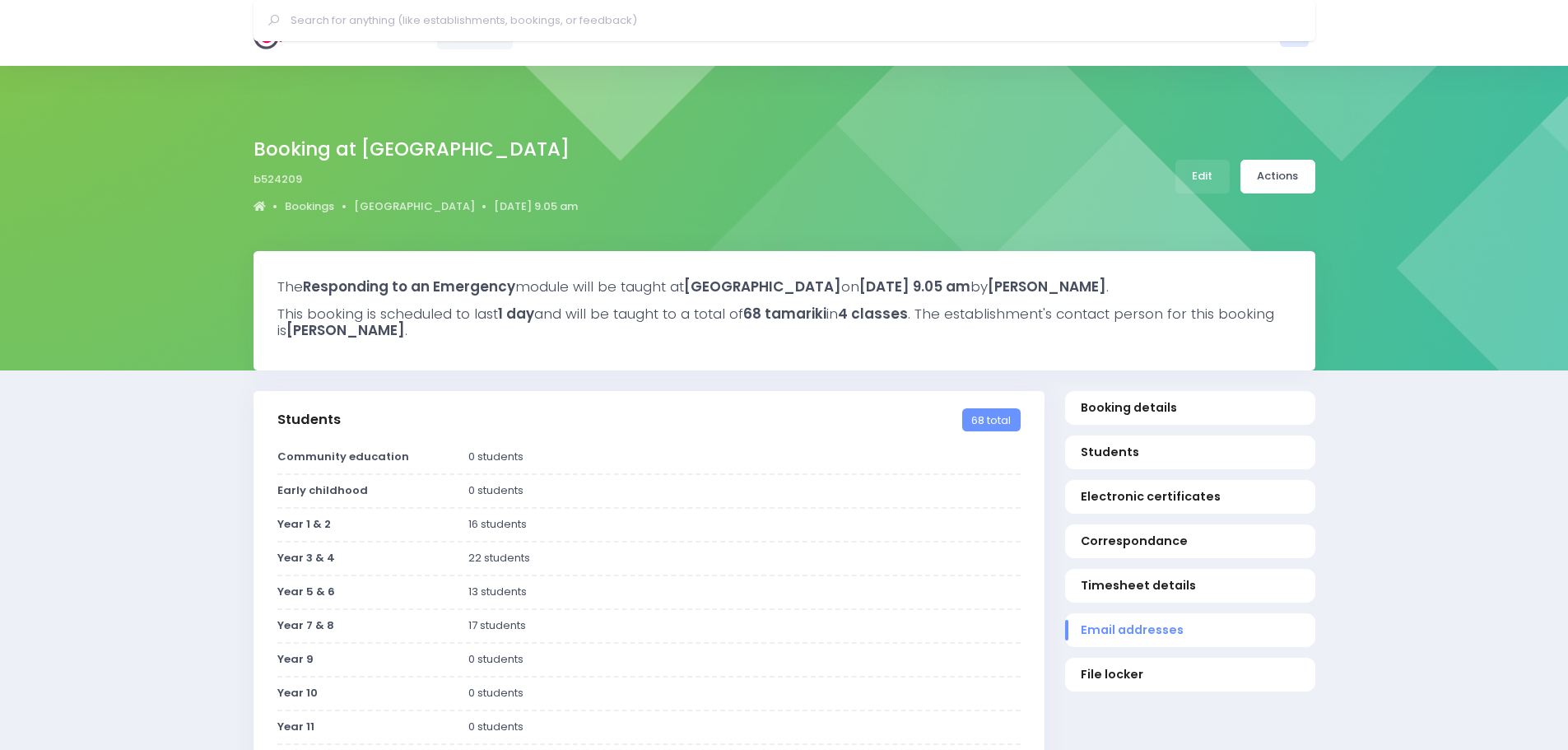
select select "5"
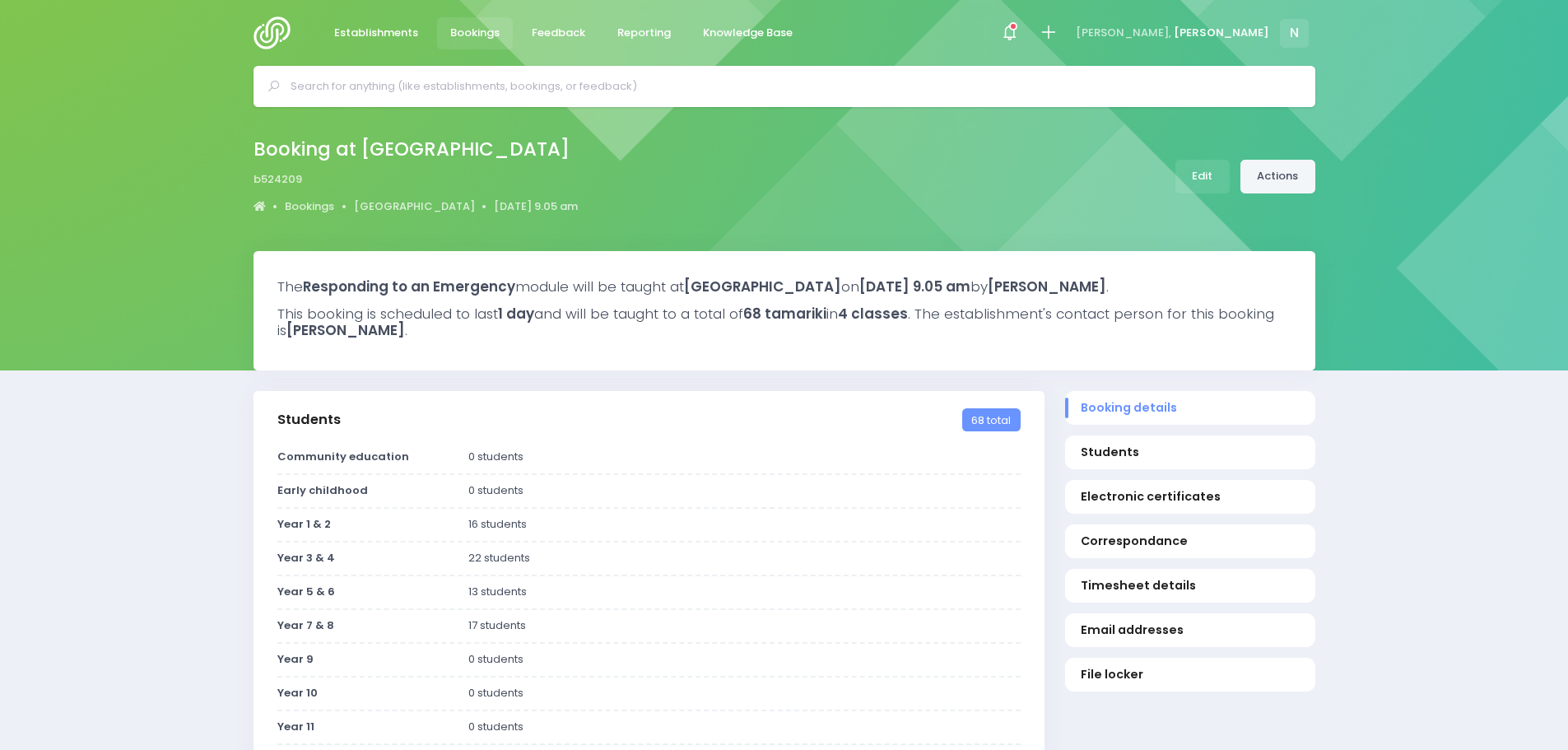
click at [1277, 183] on link "Actions" at bounding box center [1277, 176] width 75 height 33
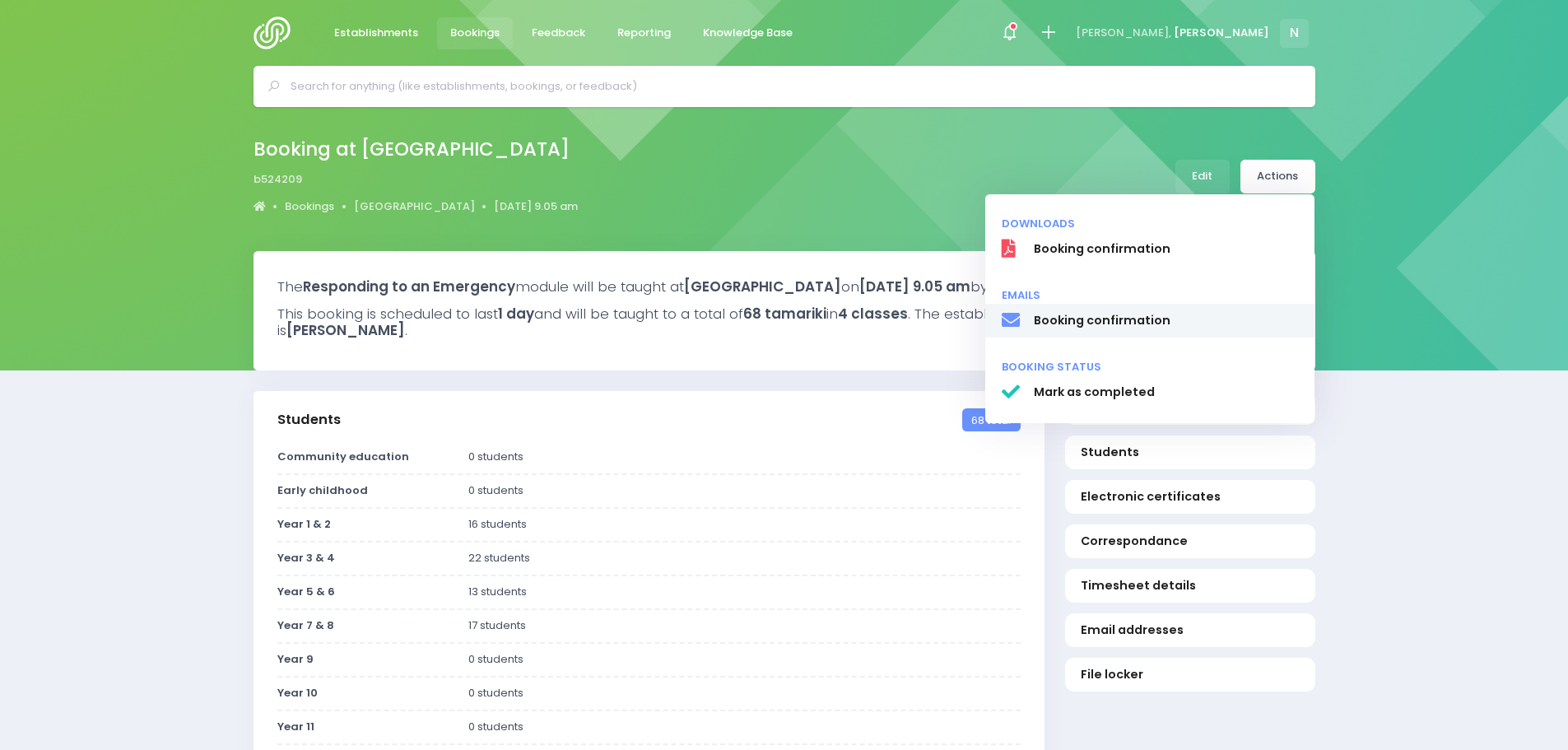
click at [1156, 317] on span "Booking confirmation" at bounding box center [1165, 320] width 265 height 18
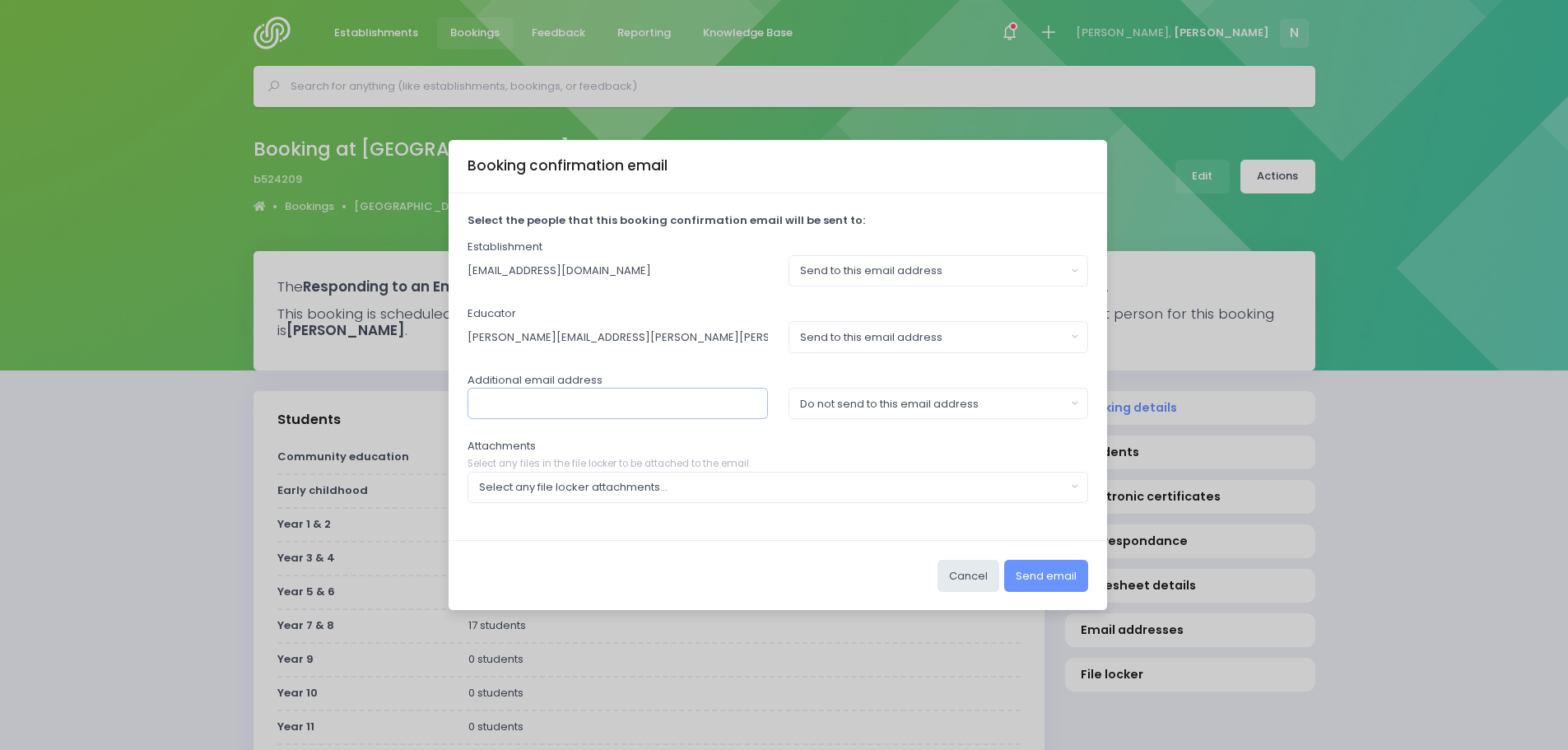
click at [649, 405] on input "text" at bounding box center [617, 403] width 300 height 32
type input "juliew@viewhill.school.nz"
click at [861, 404] on div "Do not send to this email address" at bounding box center [933, 404] width 267 height 17
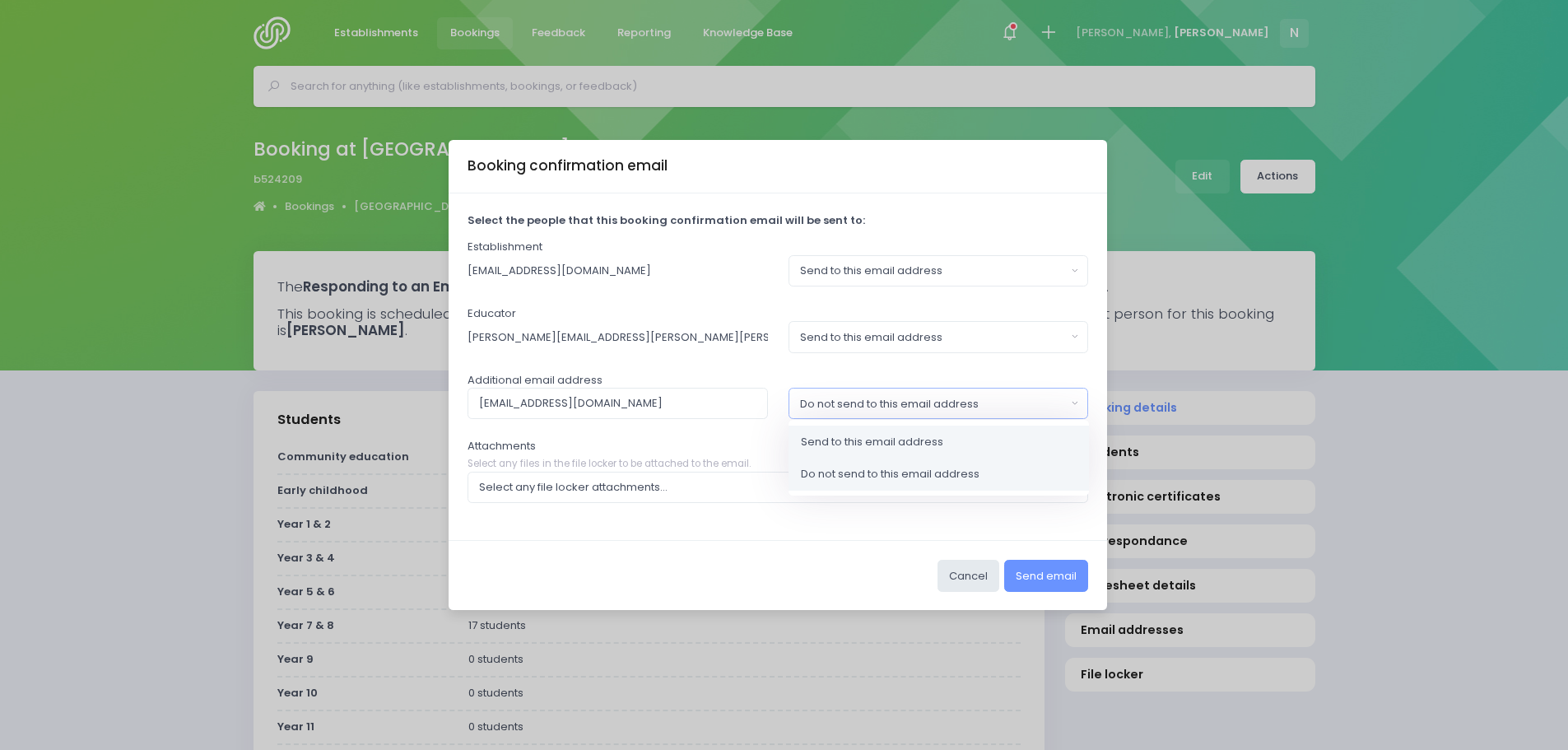
click at [832, 445] on span "Send to this email address" at bounding box center [872, 442] width 143 height 17
select select "send"
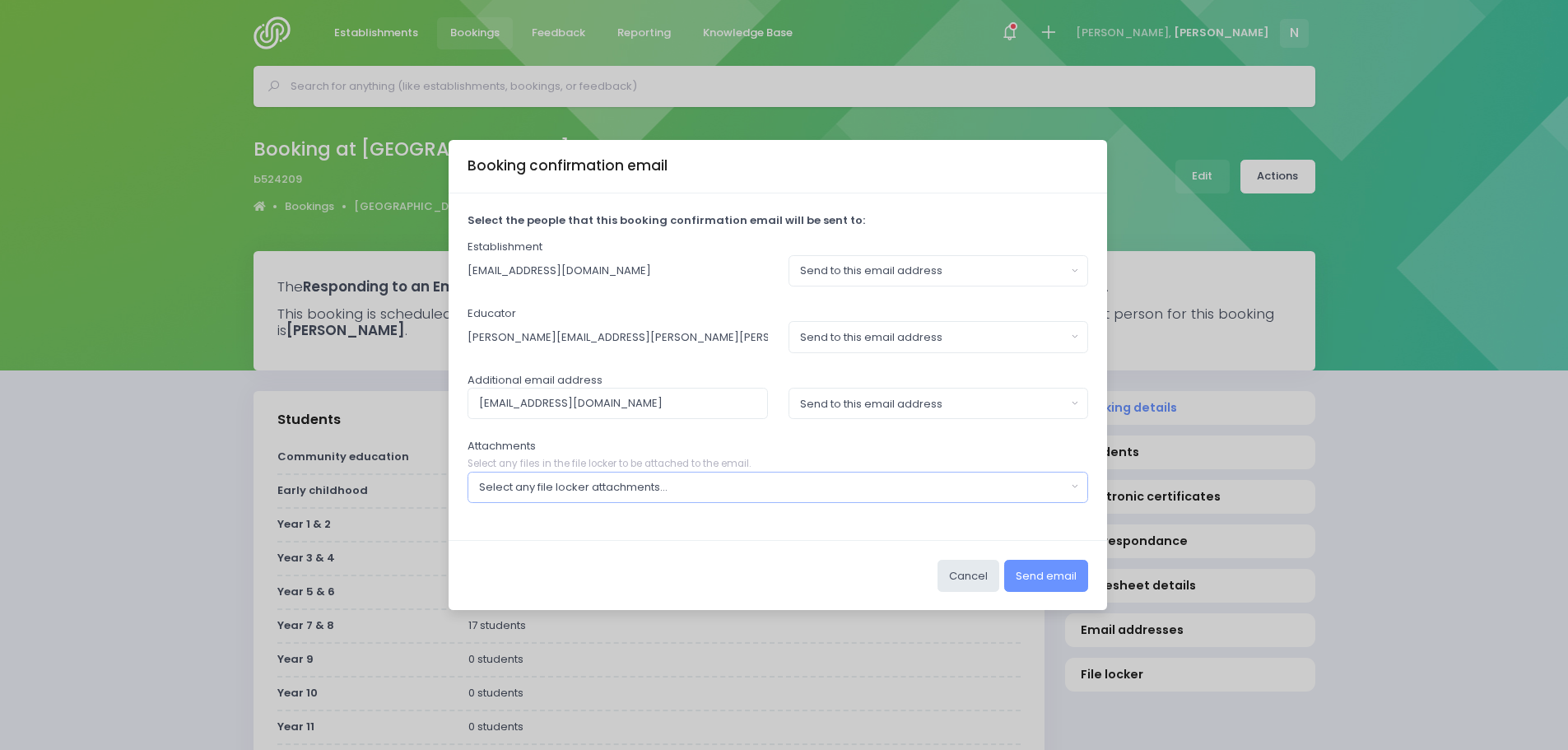
click at [649, 496] on button "Select any file locker attachments..." at bounding box center [778, 488] width 622 height 32
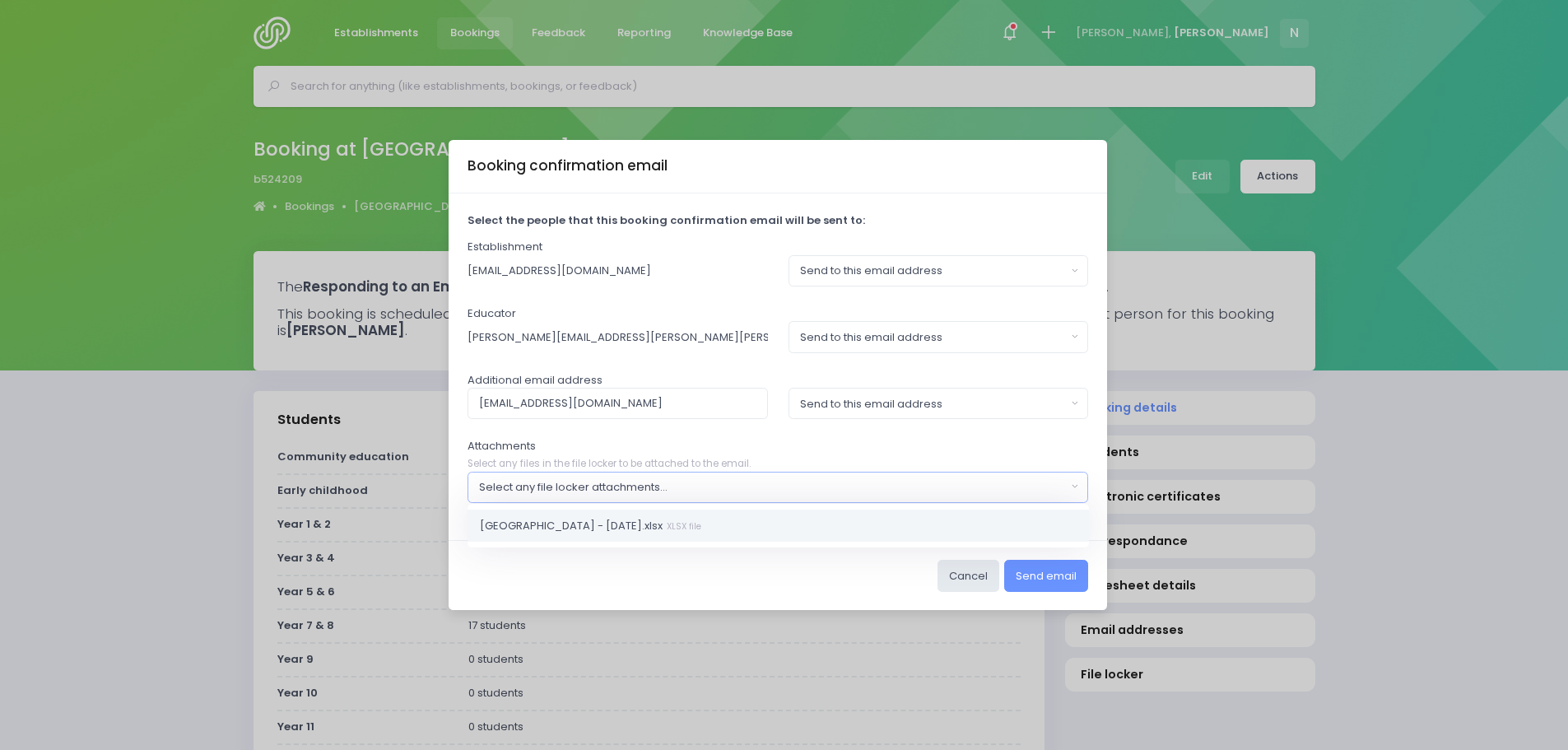
click at [615, 534] on link "View Hill School - December 2025.xlsx XLSX file" at bounding box center [778, 525] width 622 height 33
select select "11321"
click at [1024, 569] on button "Send email" at bounding box center [1045, 576] width 84 height 32
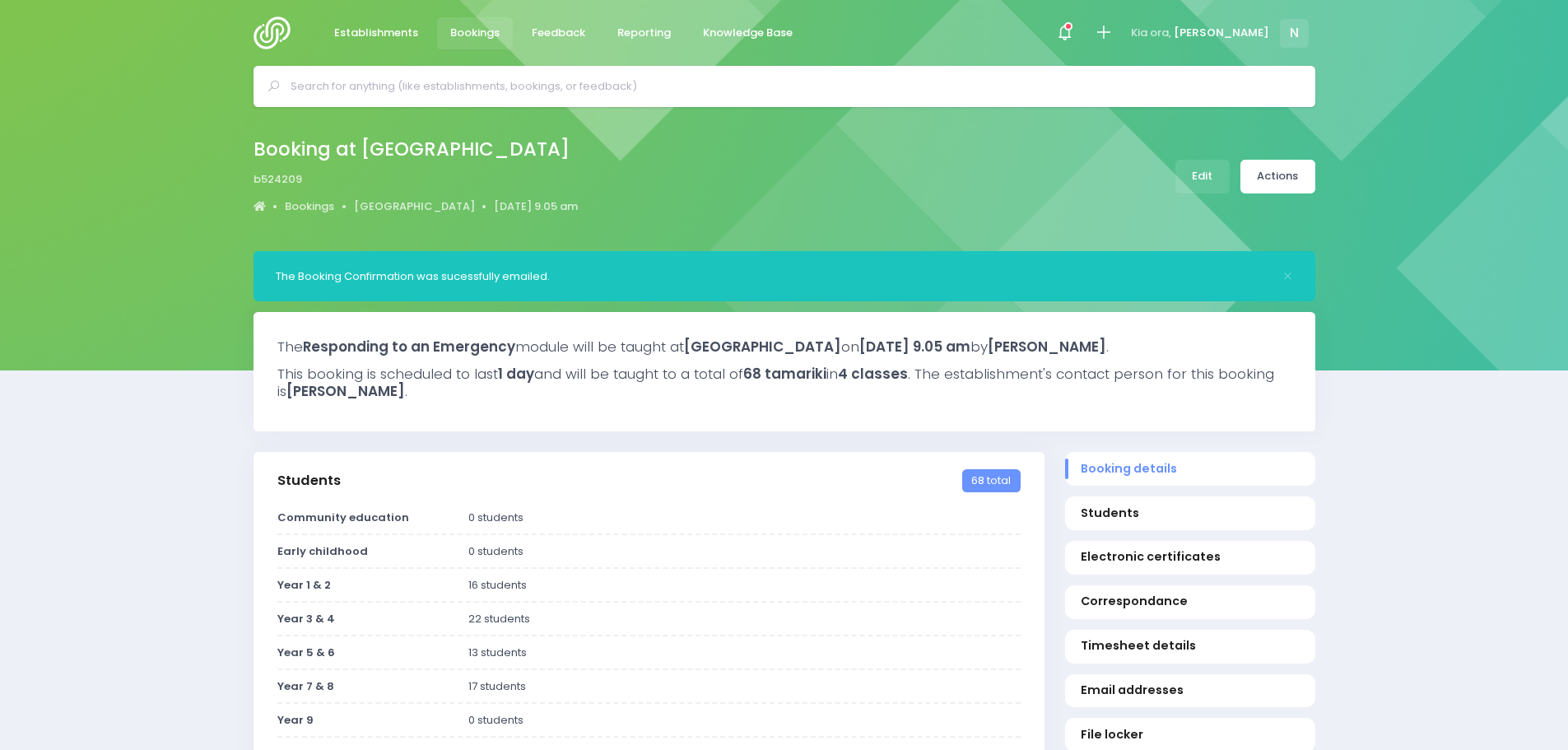
select select "5"
